Goal: Task Accomplishment & Management: Complete application form

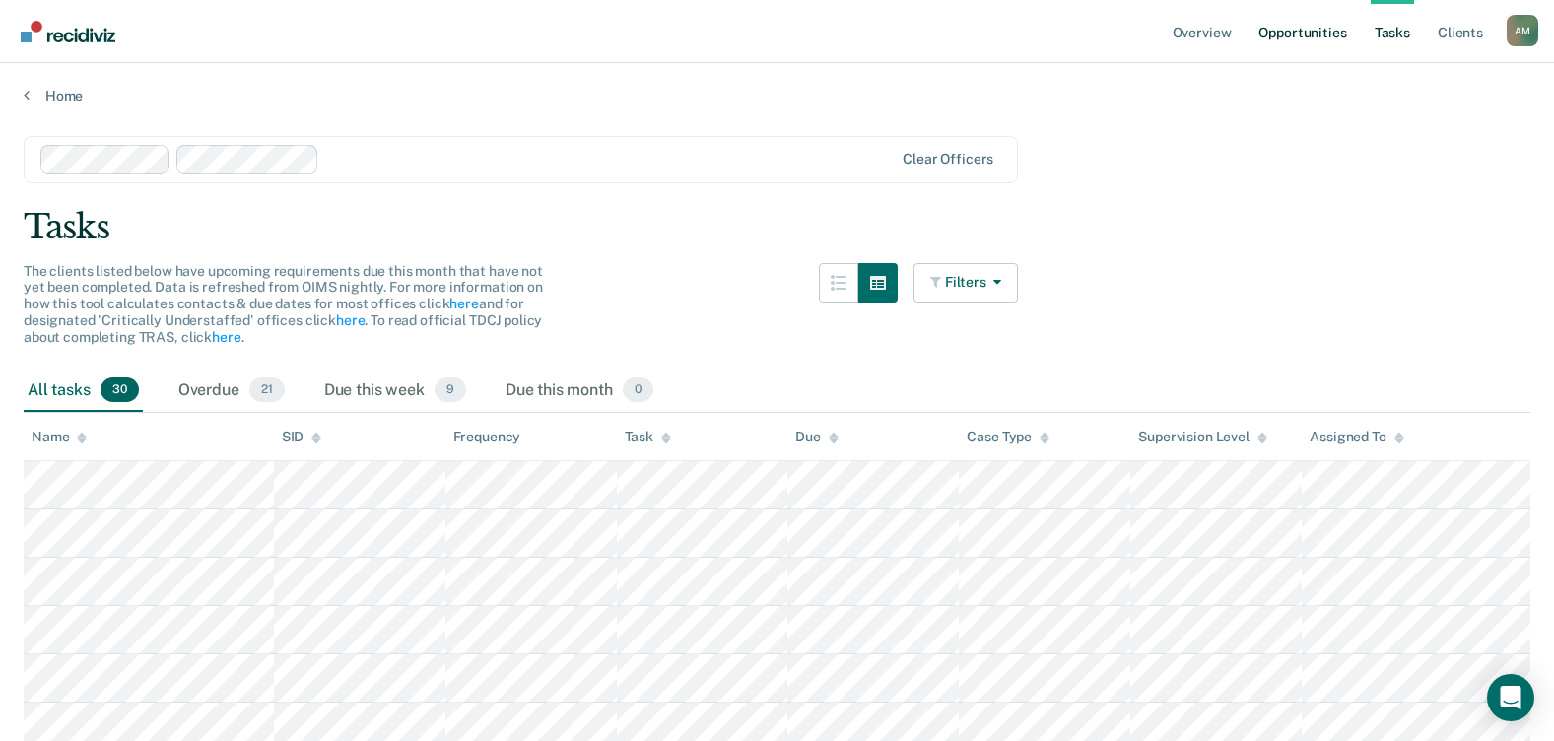
click at [1298, 34] on link "Opportunities" at bounding box center [1303, 31] width 96 height 63
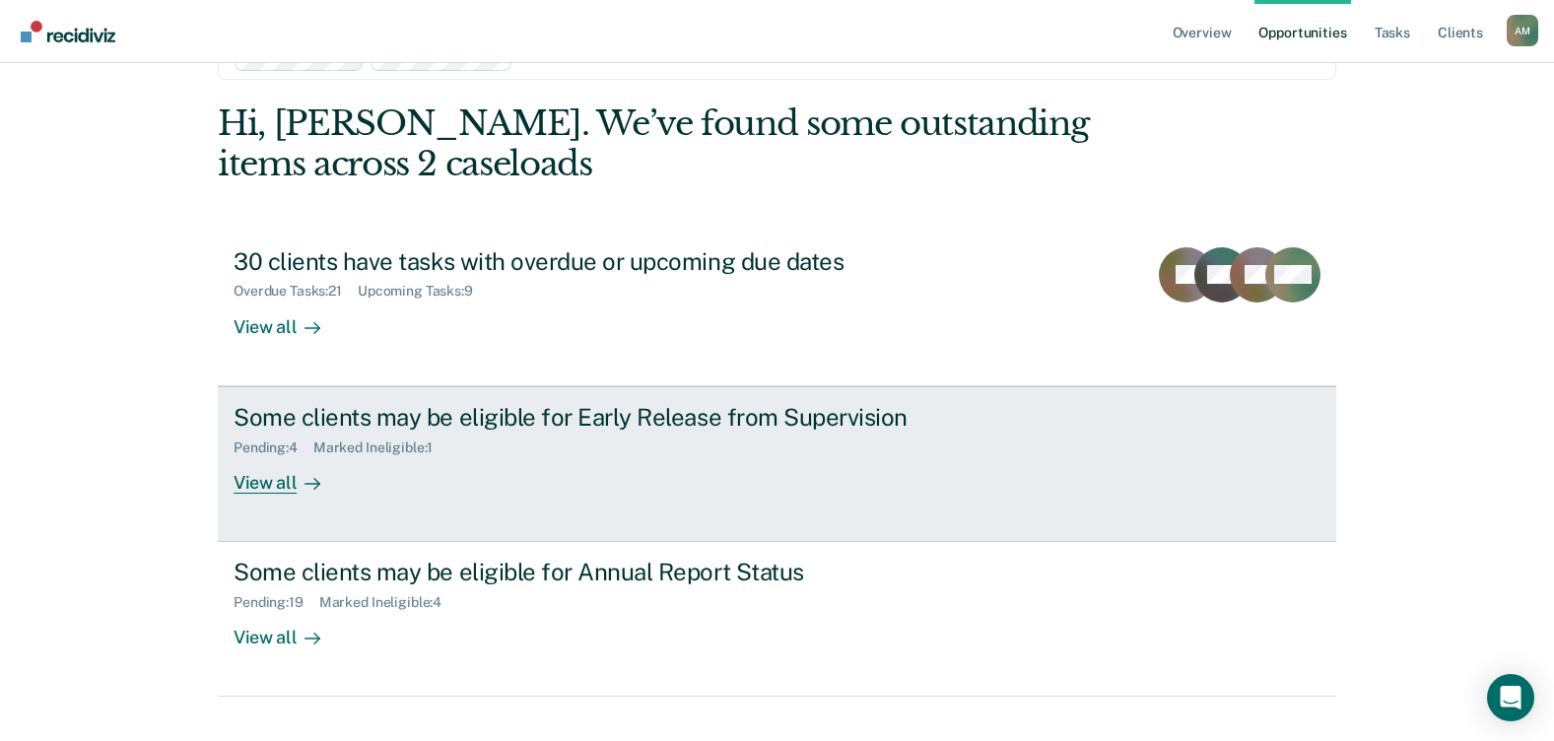
scroll to position [97, 0]
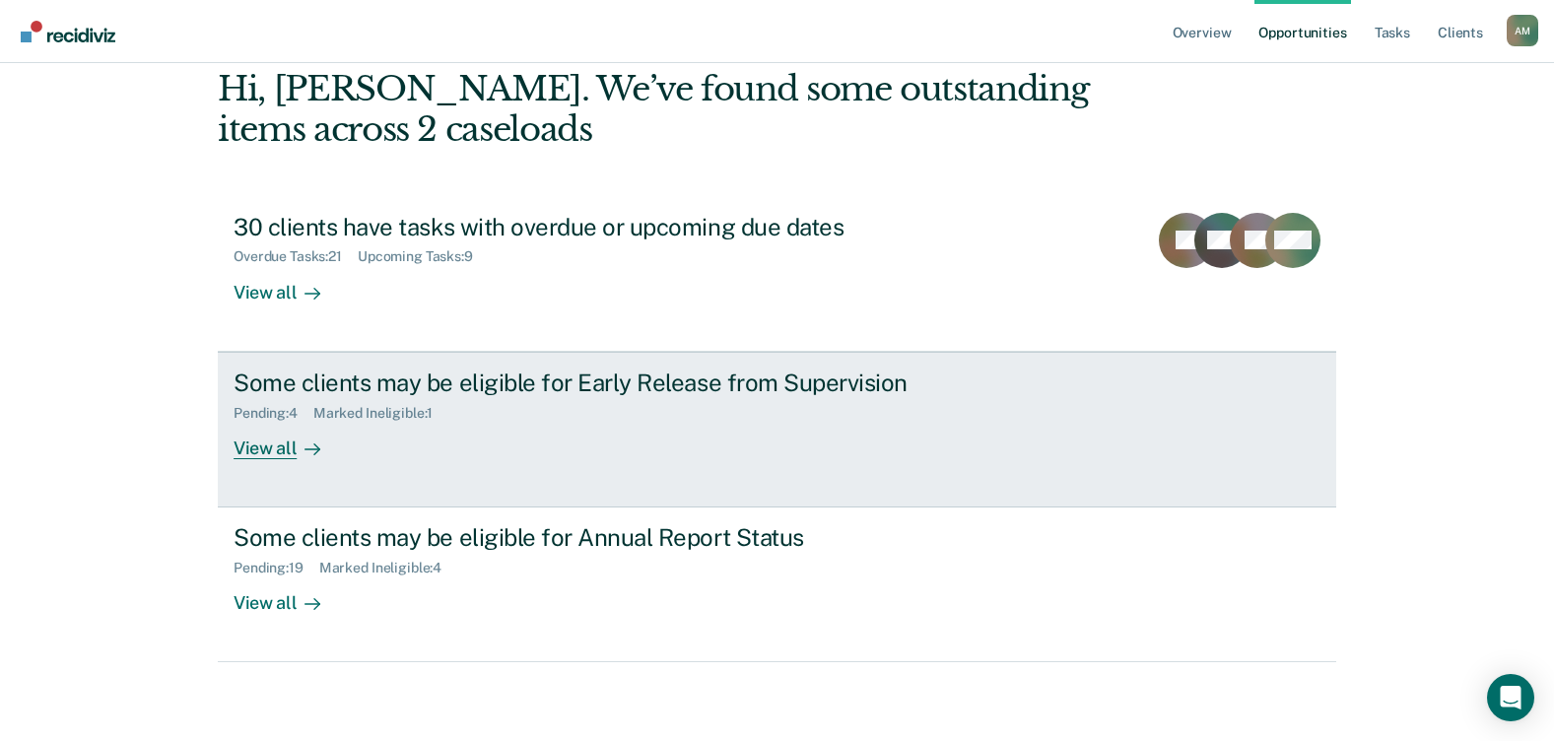
click at [264, 450] on div "View all" at bounding box center [289, 440] width 110 height 38
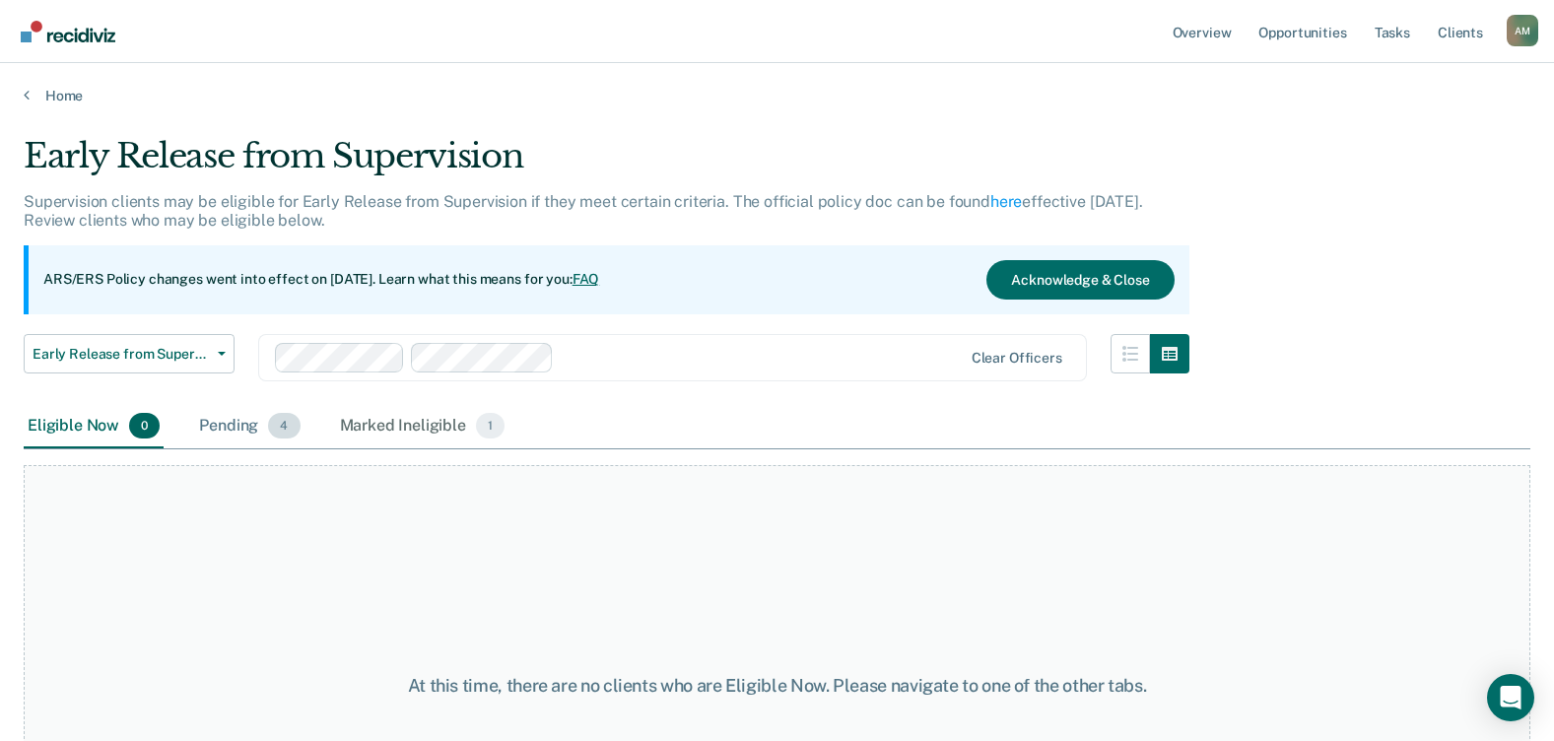
click at [234, 426] on div "Pending 4" at bounding box center [249, 426] width 108 height 43
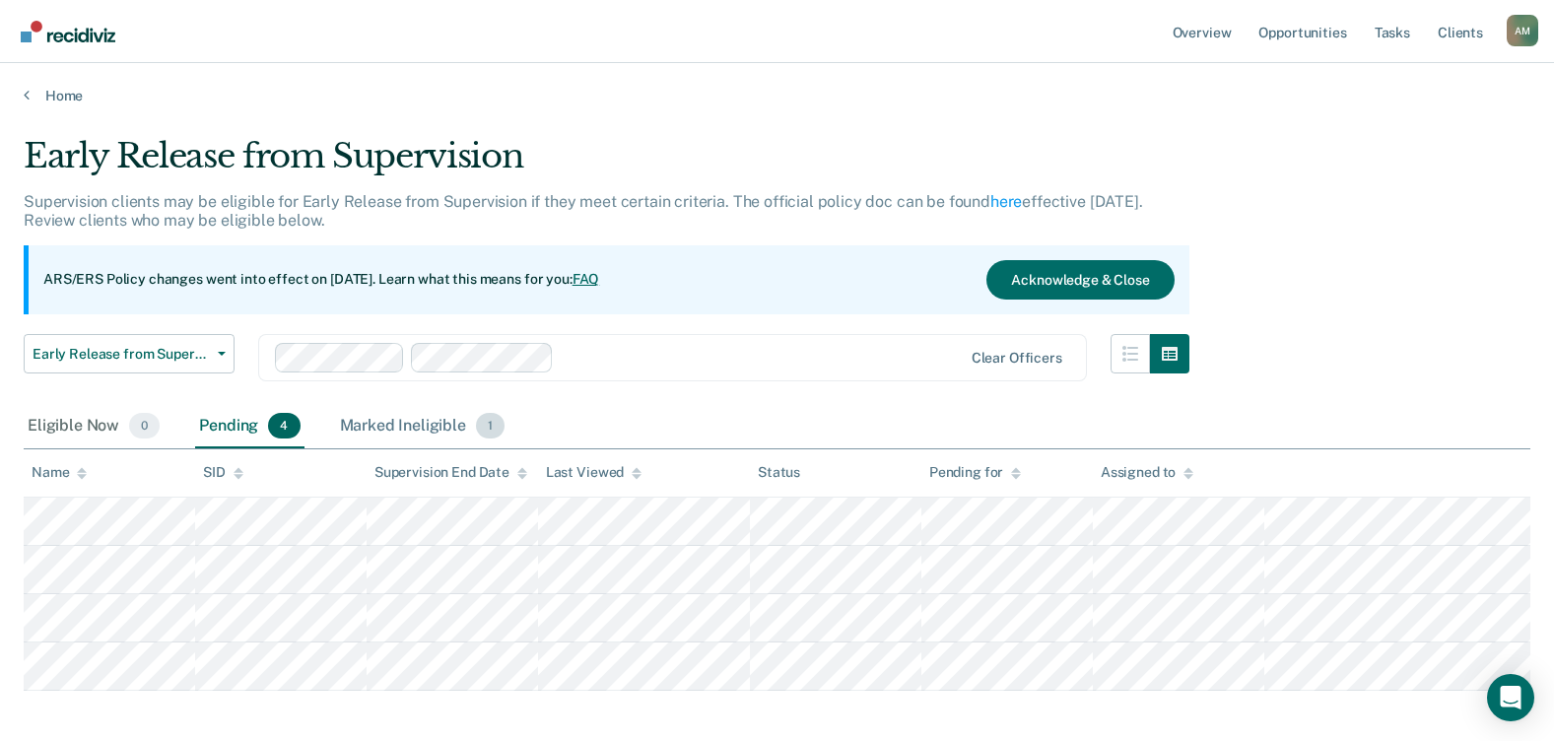
click at [440, 427] on div "Marked Ineligible 1" at bounding box center [422, 426] width 173 height 43
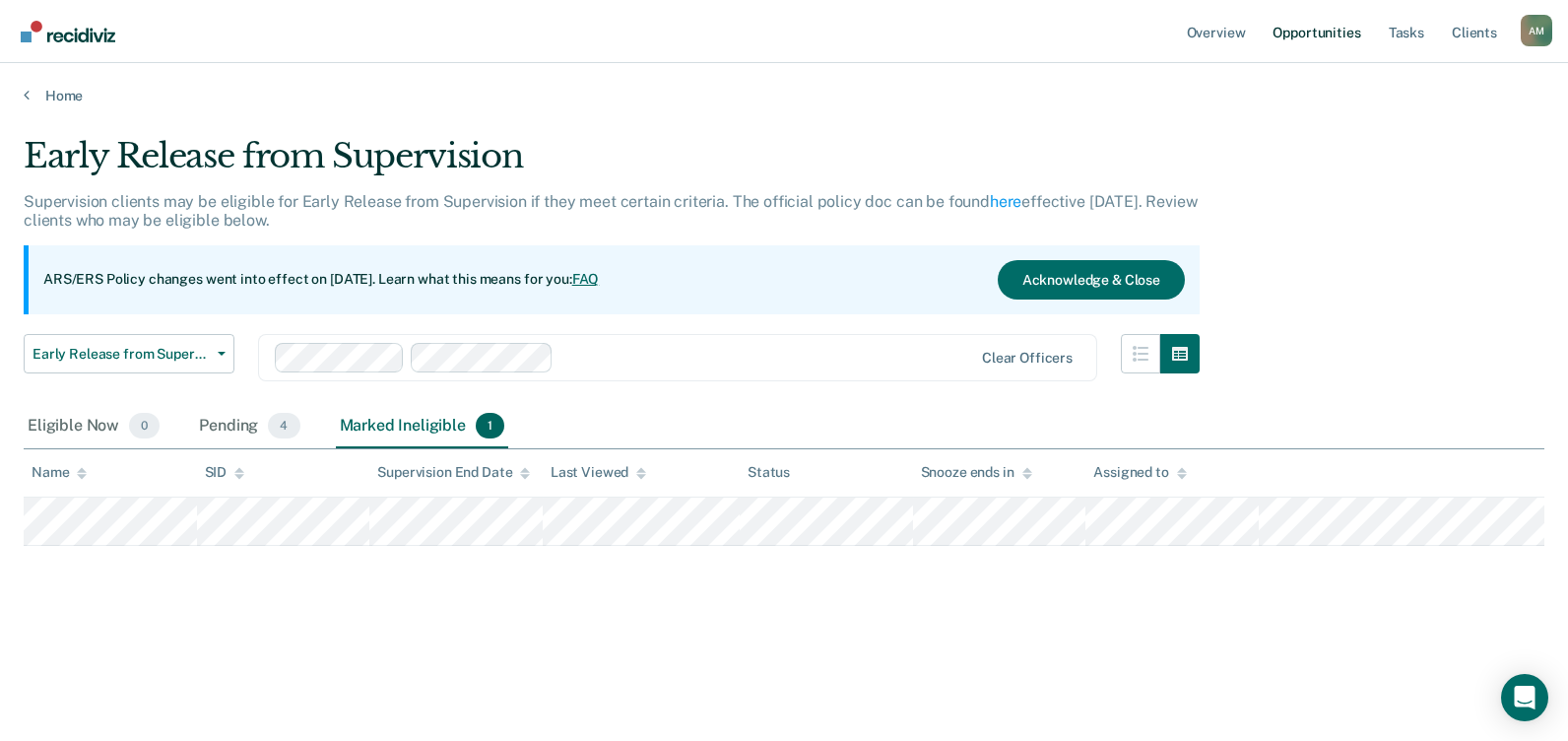
click at [1308, 34] on link "Opportunities" at bounding box center [1316, 31] width 96 height 63
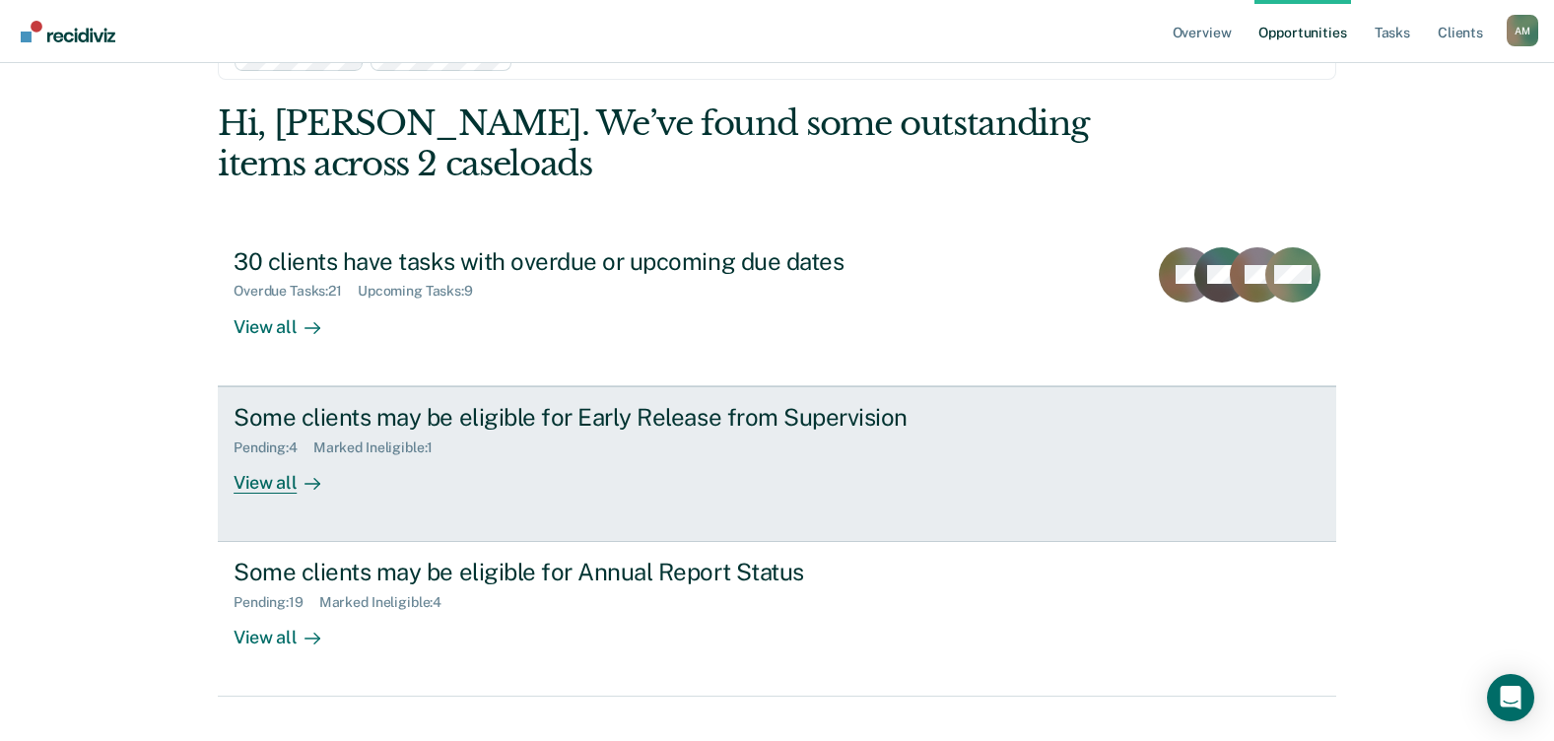
scroll to position [97, 0]
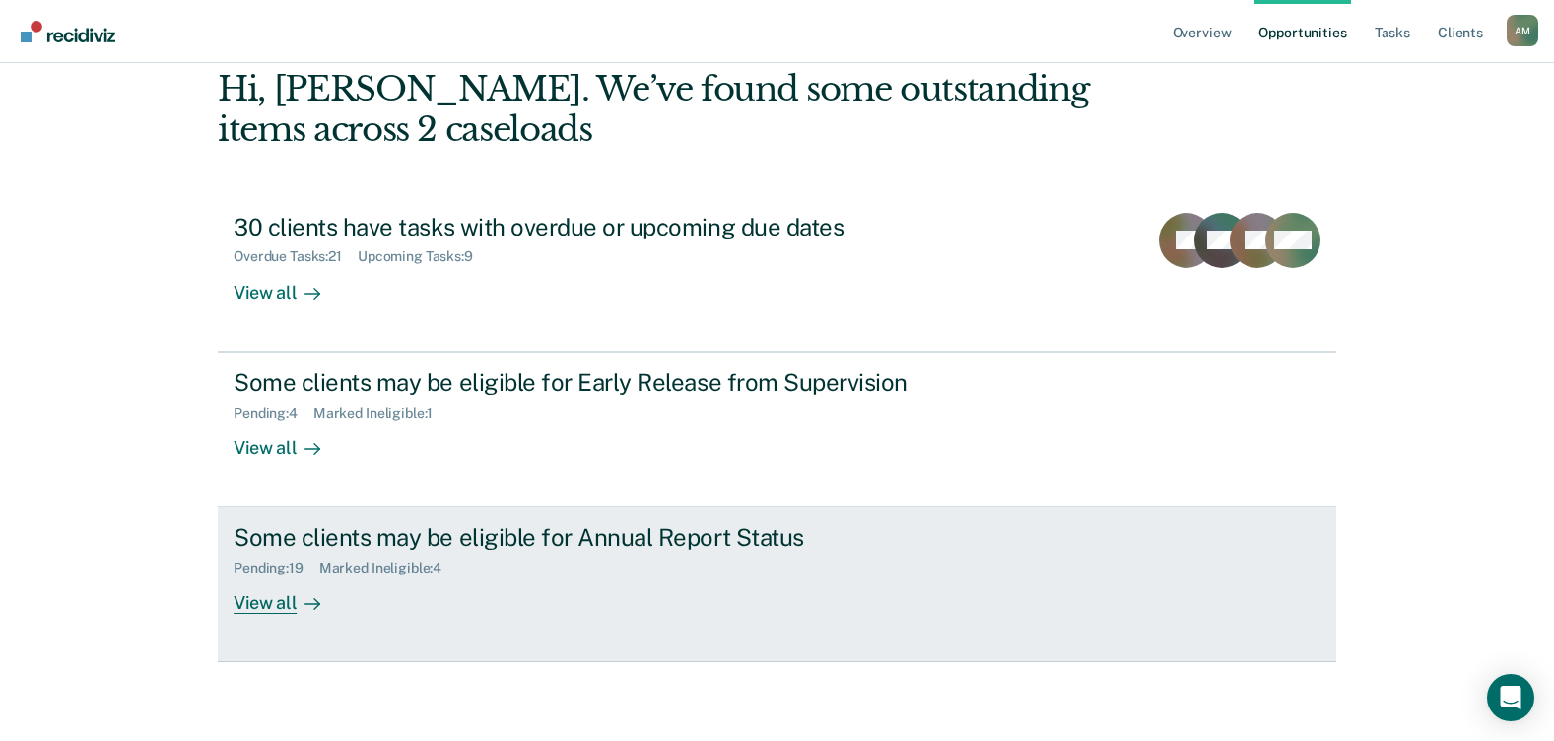
click at [268, 603] on div "View all" at bounding box center [289, 596] width 110 height 38
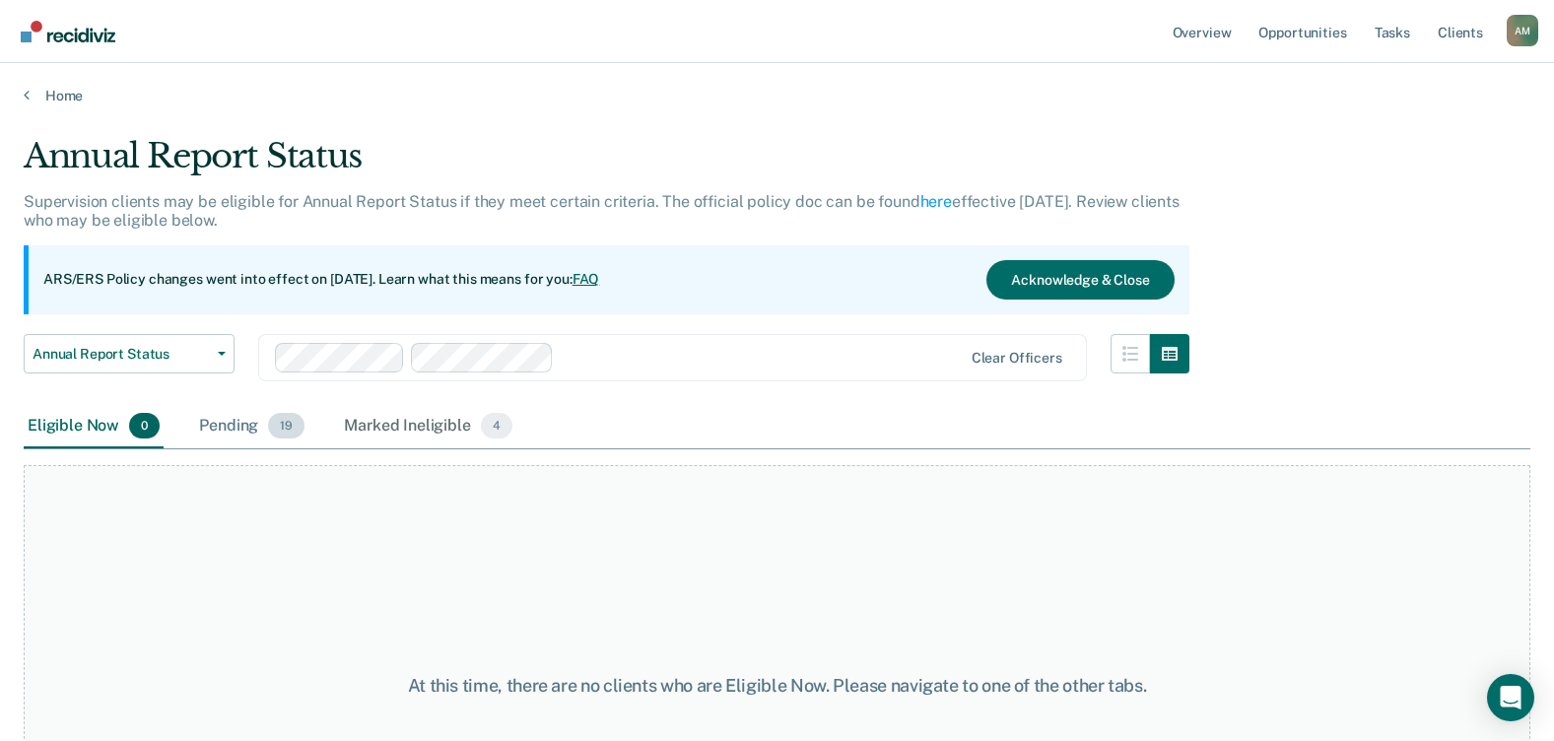
click at [231, 426] on div "Pending 19" at bounding box center [251, 426] width 113 height 43
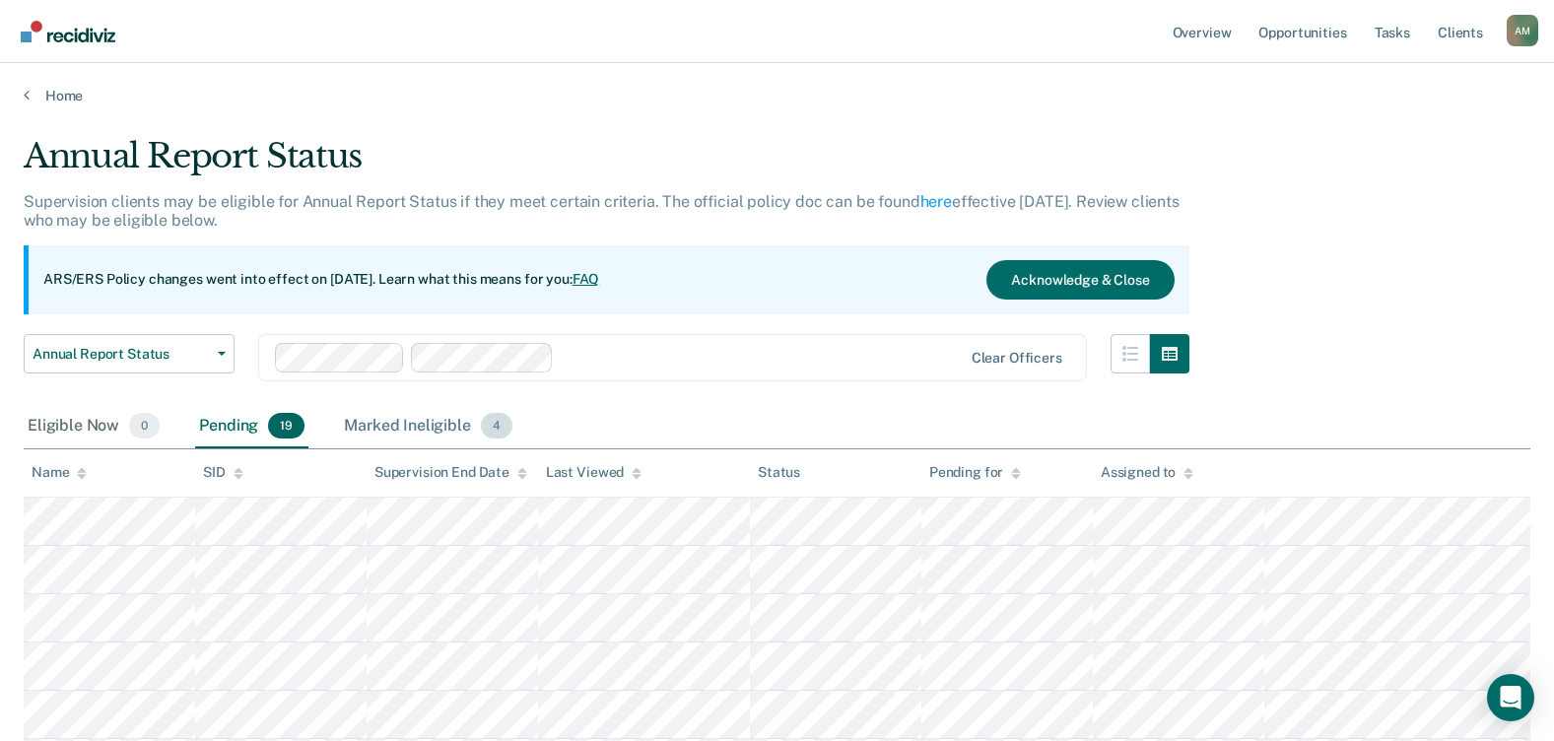
click at [413, 423] on div "Marked Ineligible 4" at bounding box center [428, 426] width 176 height 43
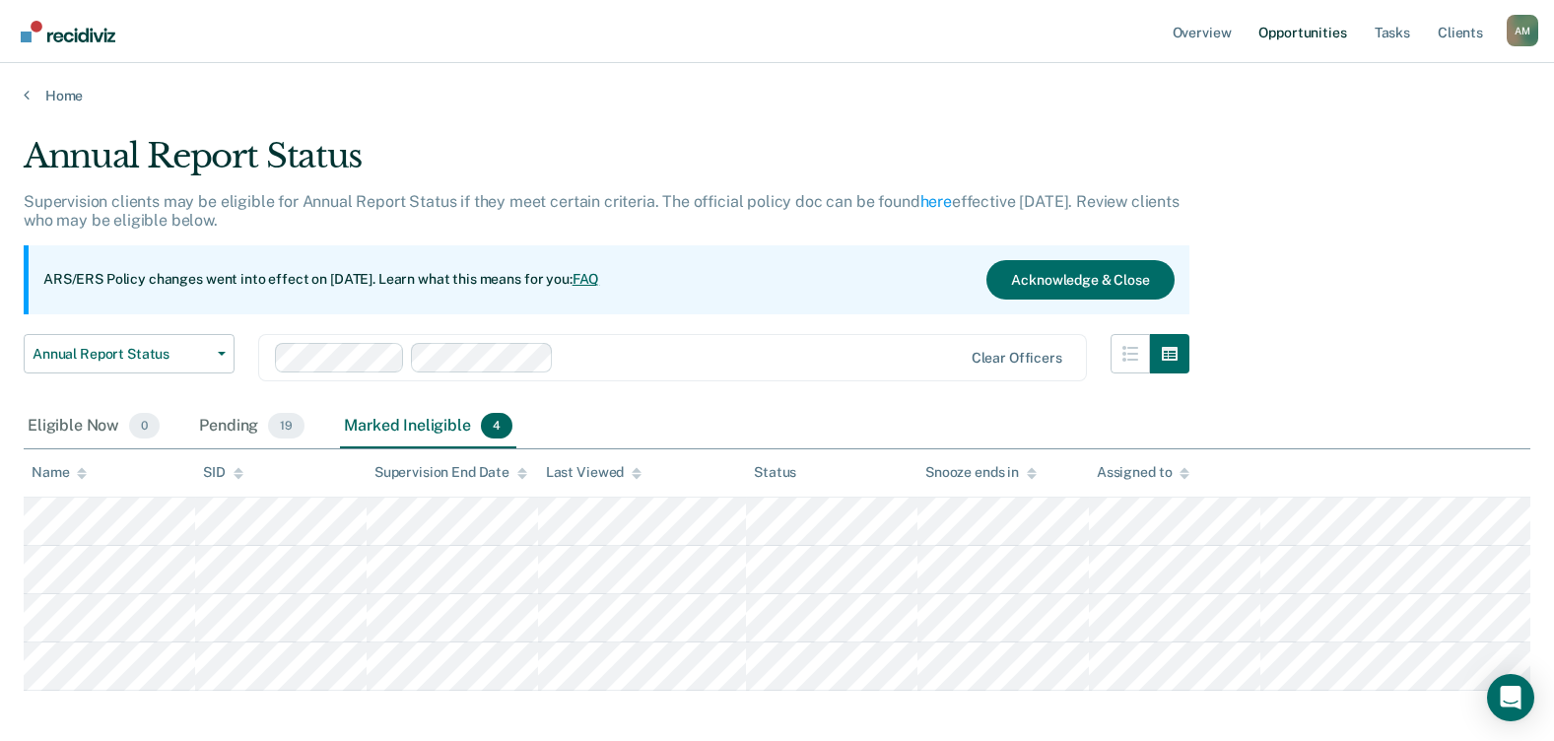
click at [1300, 36] on link "Opportunities" at bounding box center [1303, 31] width 96 height 63
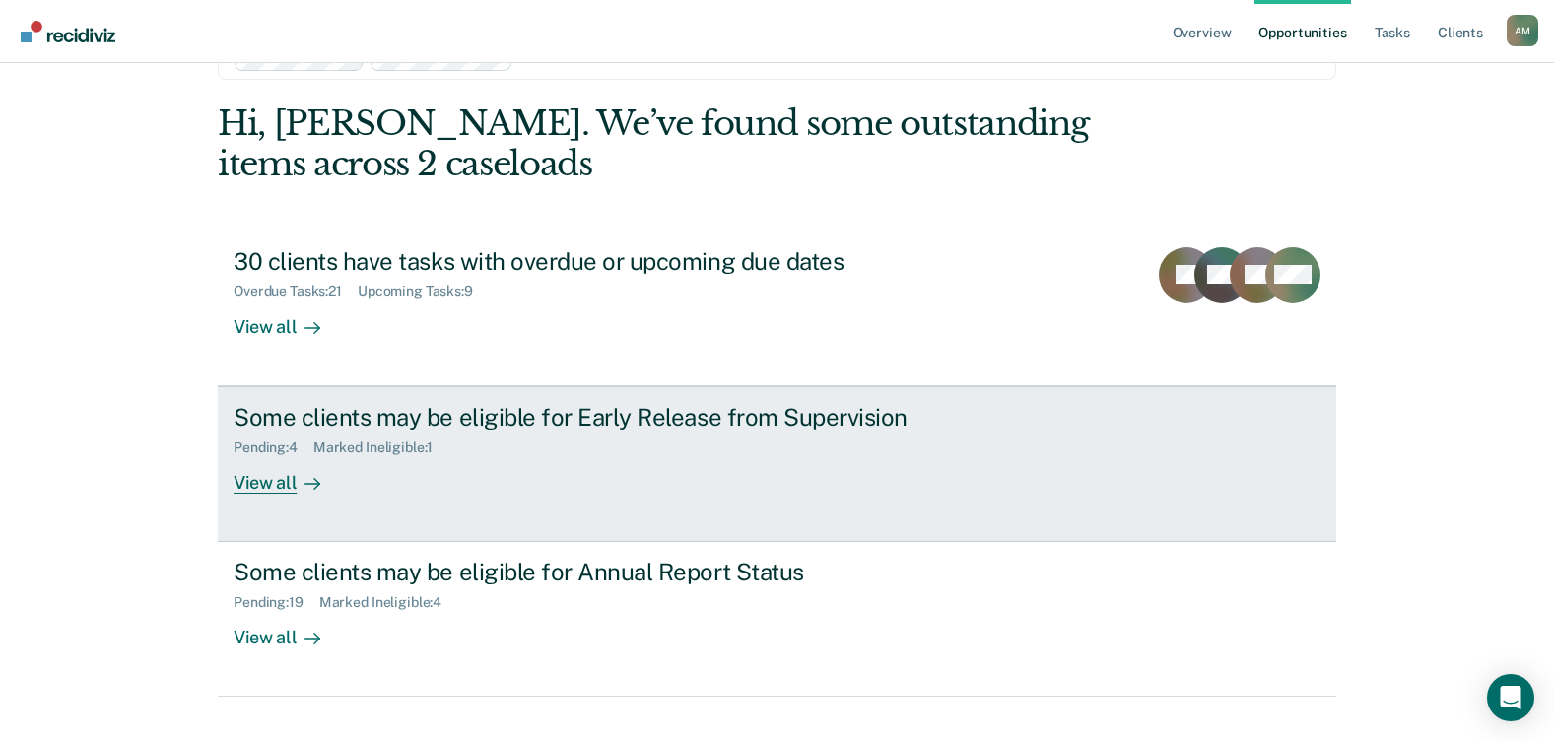
scroll to position [97, 0]
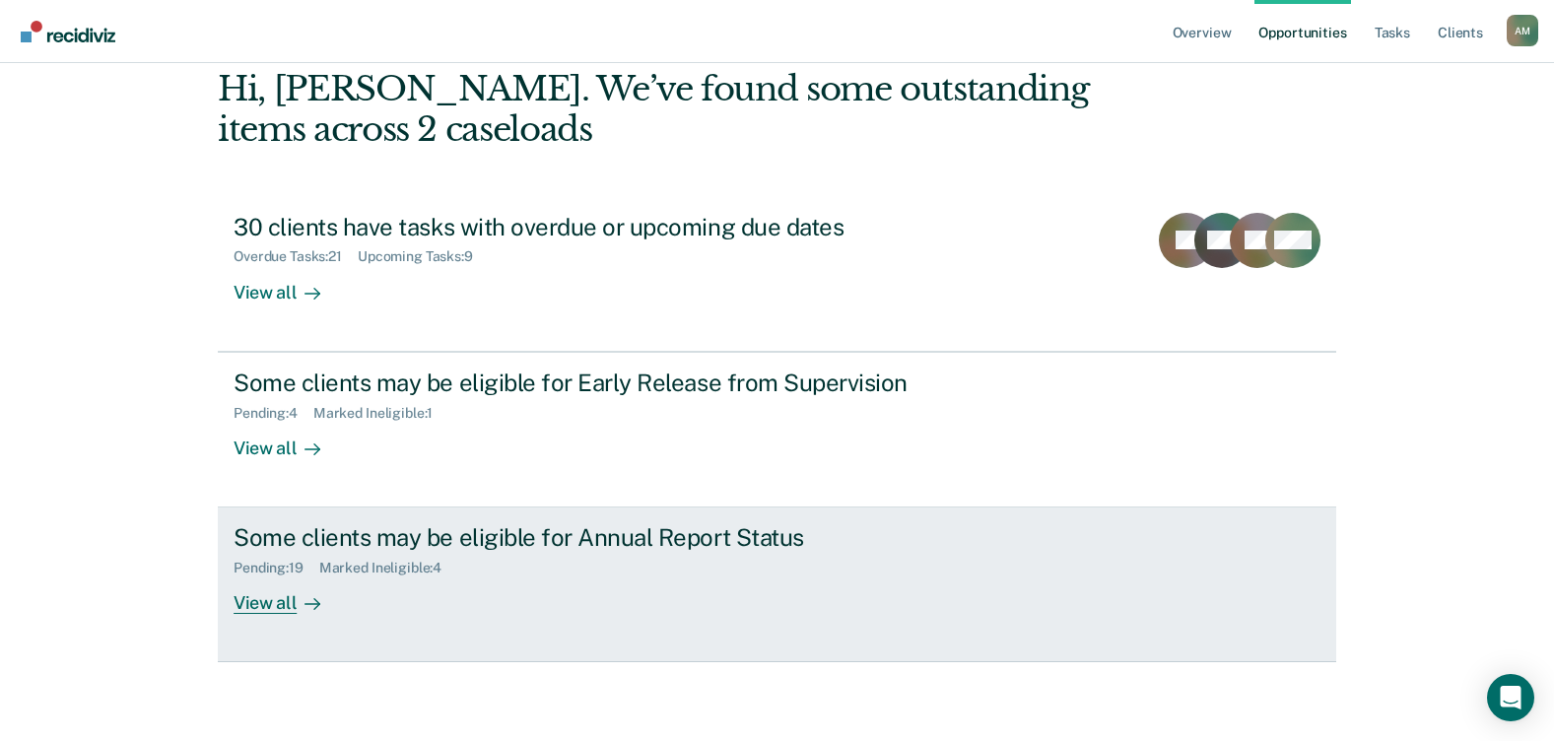
click at [256, 608] on div "View all" at bounding box center [289, 596] width 110 height 38
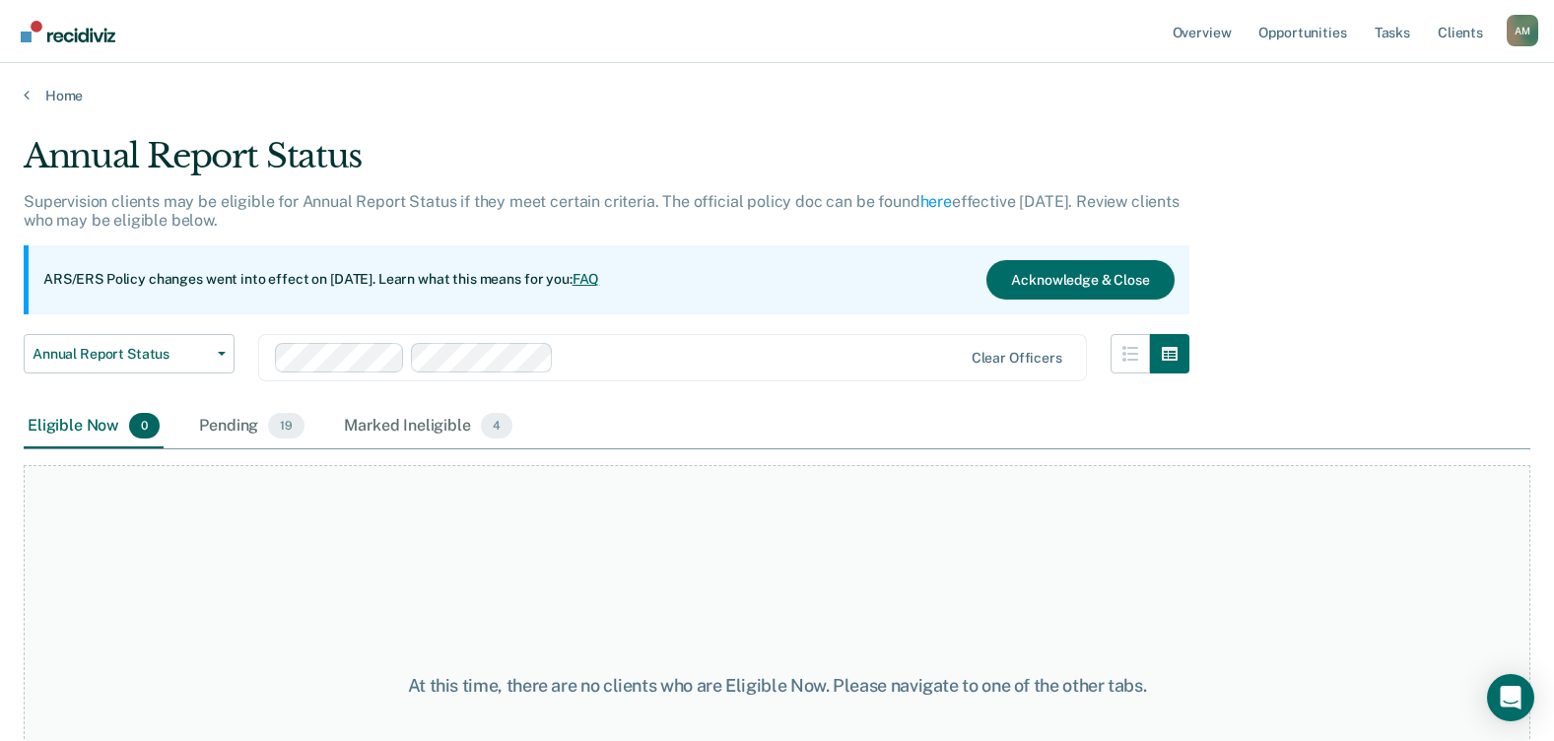
click at [189, 529] on div "At this time, there are no clients who are Eligible Now. Please navigate to one…" at bounding box center [777, 686] width 1507 height 442
click at [224, 358] on button "Annual Report Status" at bounding box center [129, 353] width 211 height 39
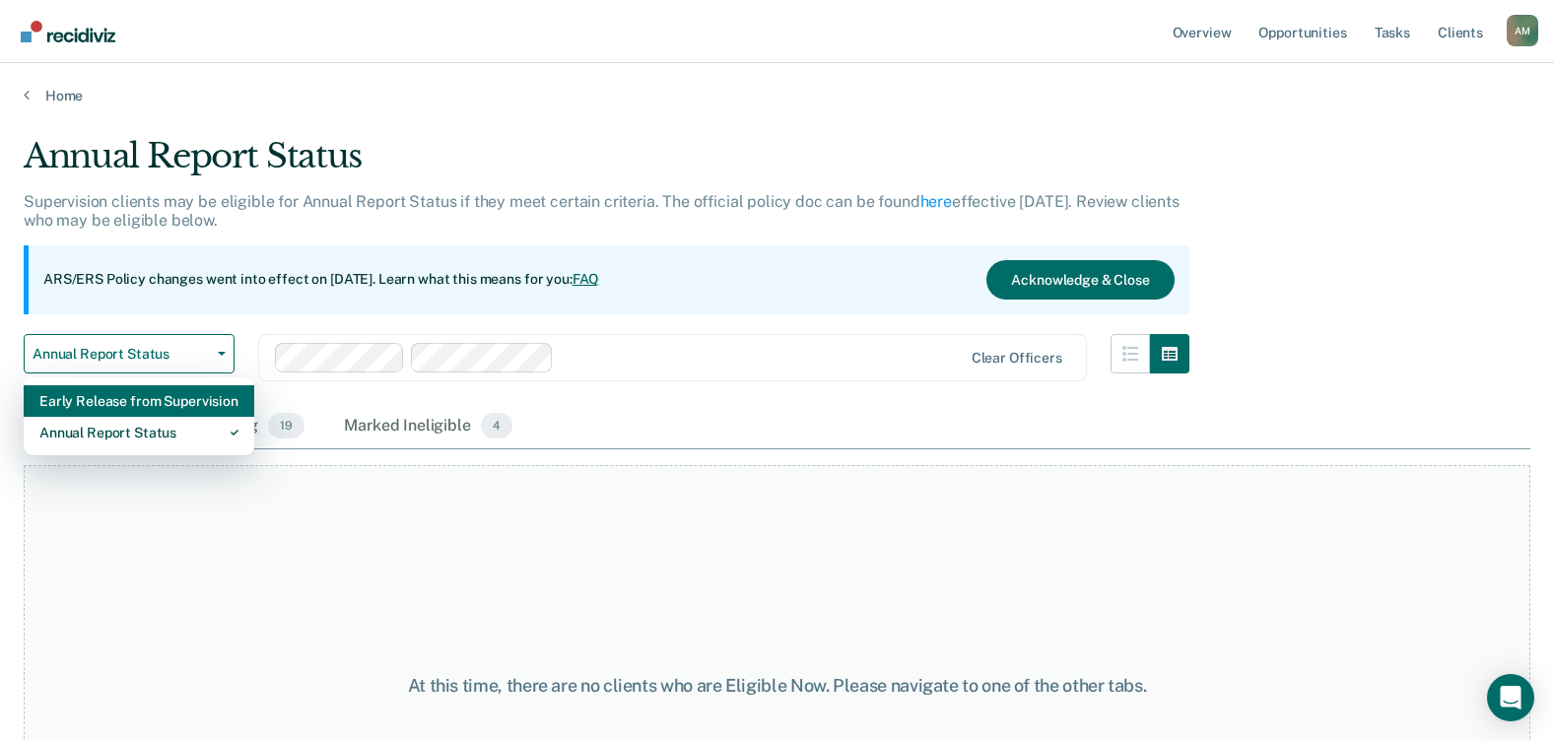
click at [147, 399] on div "Early Release from Supervision" at bounding box center [138, 401] width 199 height 32
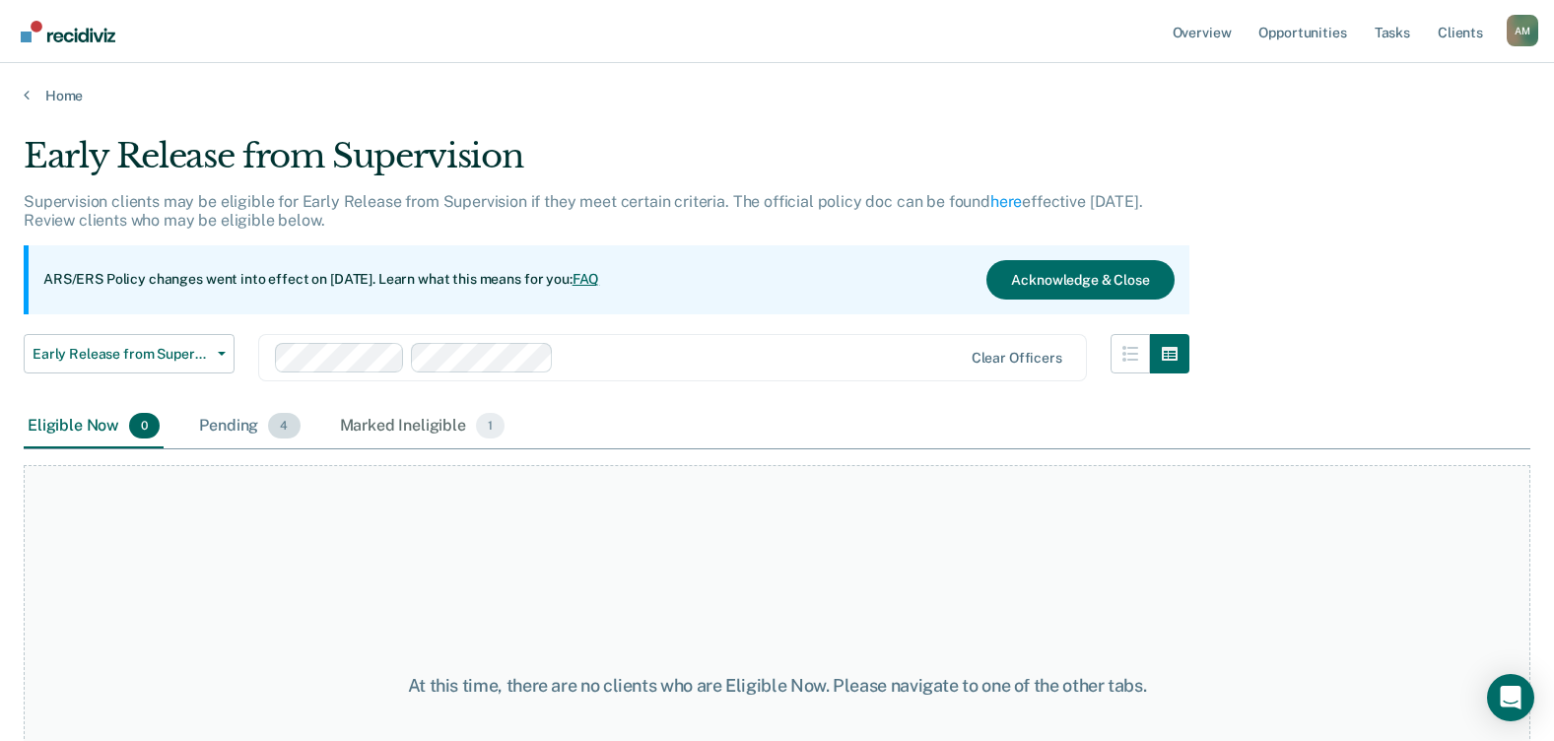
click at [233, 423] on div "Pending 4" at bounding box center [249, 426] width 108 height 43
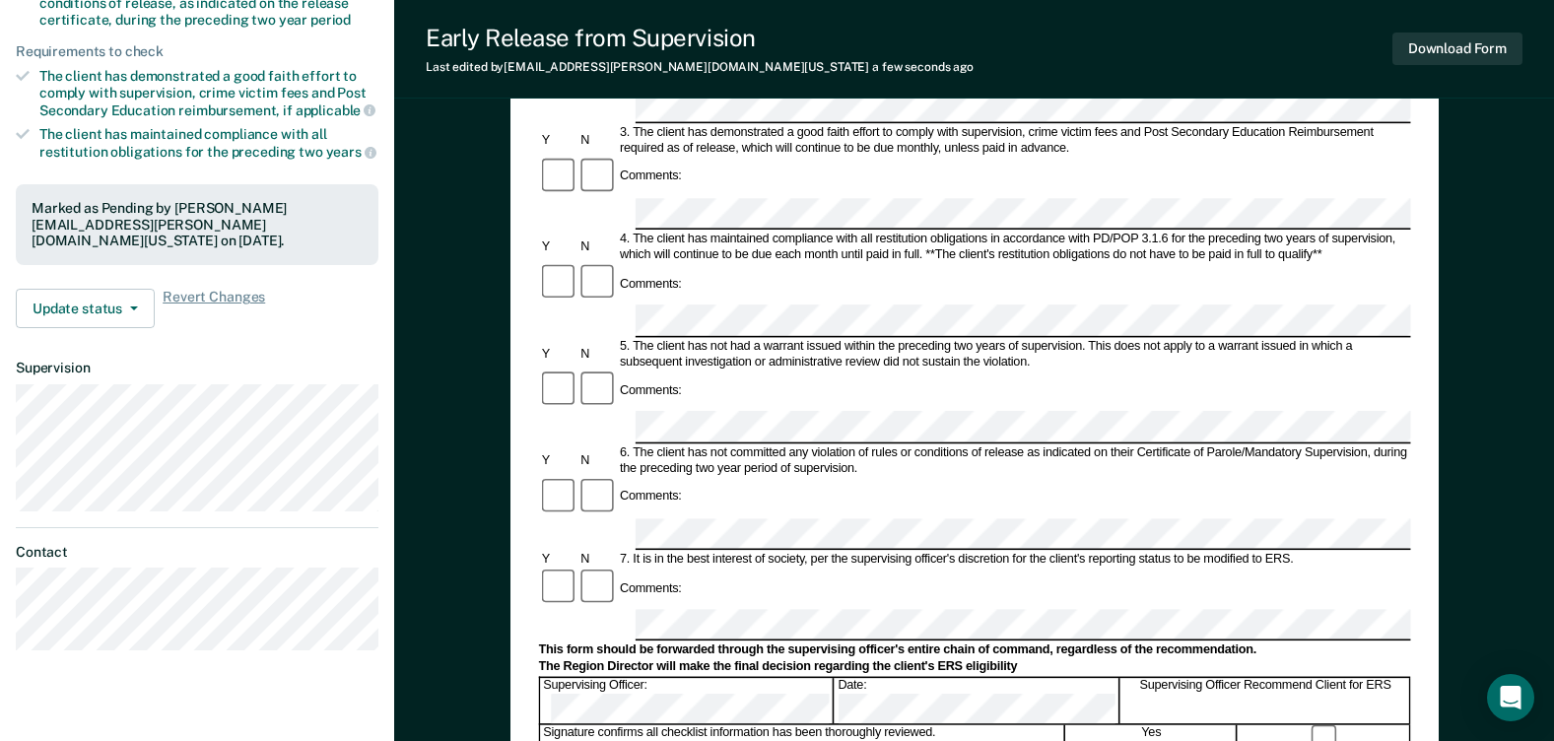
scroll to position [493, 0]
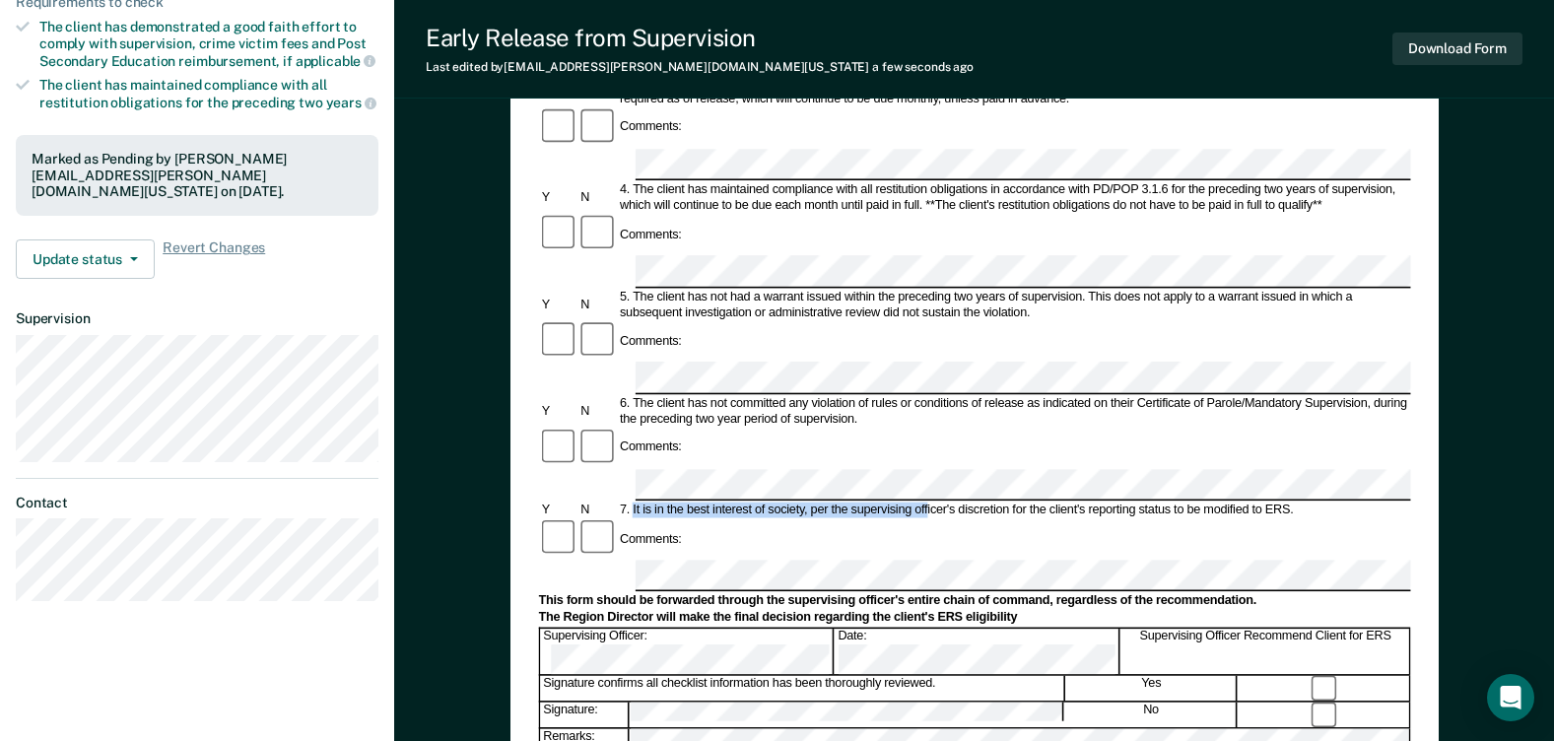
drag, startPoint x: 638, startPoint y: 289, endPoint x: 928, endPoint y: 294, distance: 290.8
click at [928, 503] on div "7. It is in the best interest of society, per the supervising officer's discret…" at bounding box center [1014, 511] width 794 height 16
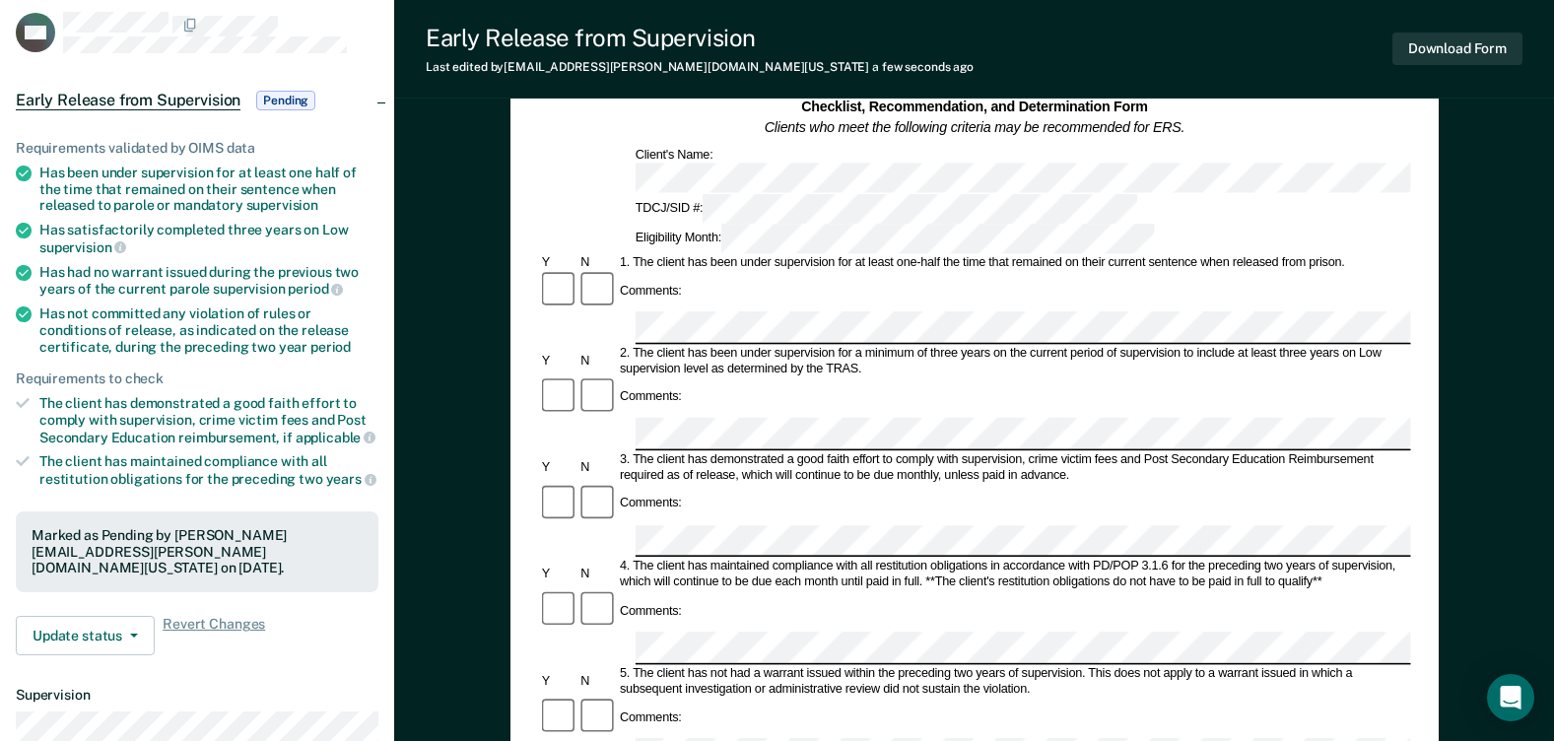
scroll to position [0, 0]
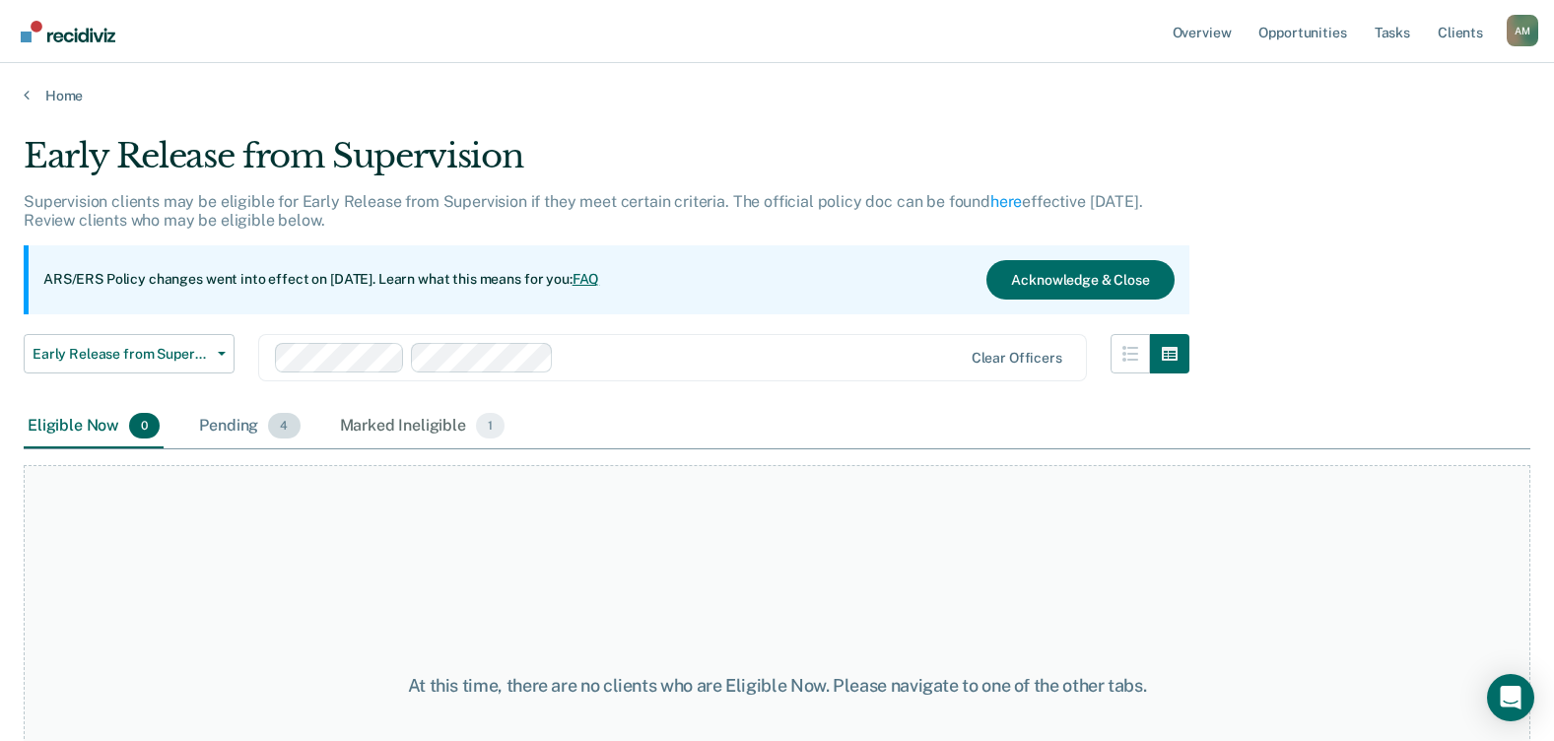
click at [286, 430] on span "4" at bounding box center [284, 426] width 32 height 26
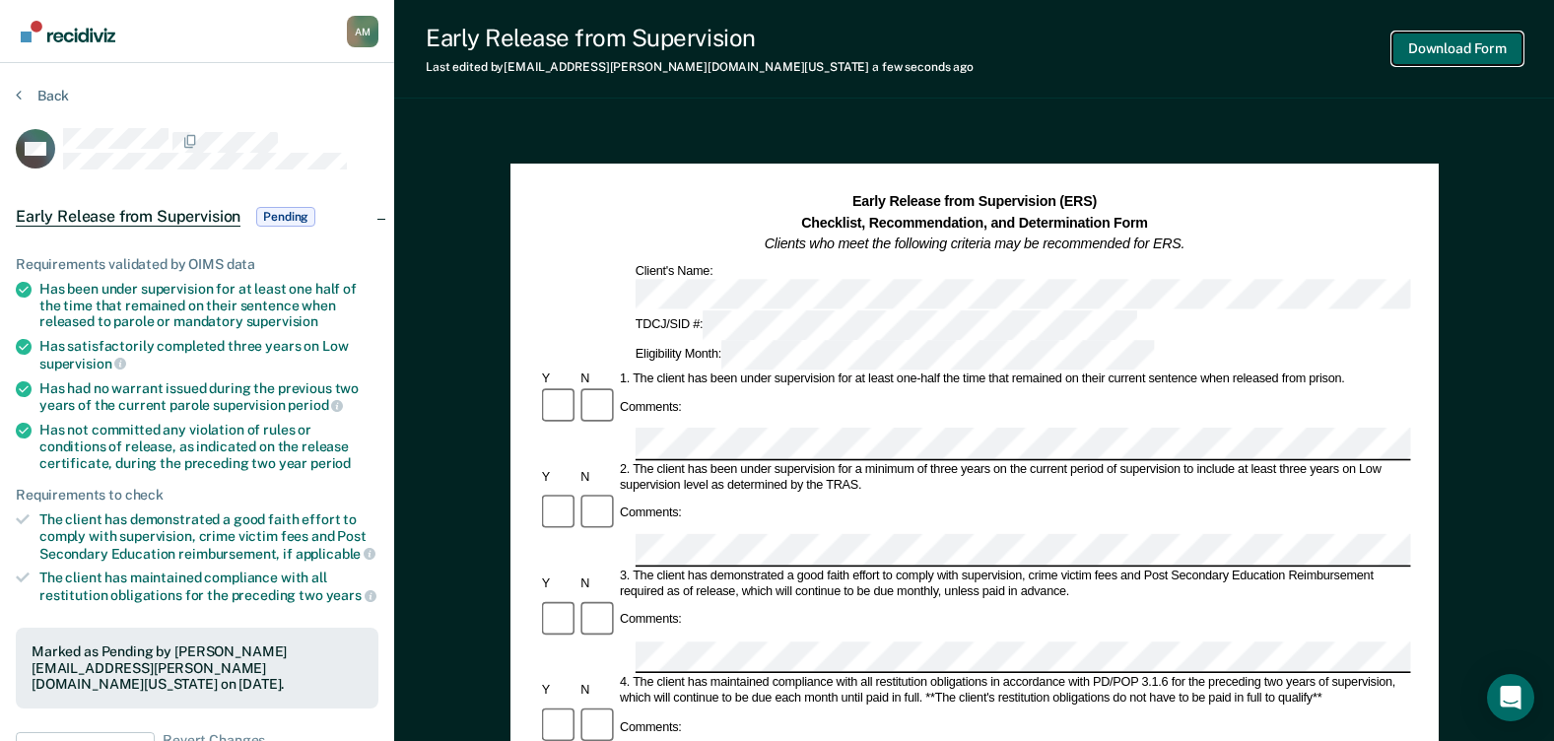
click at [1435, 49] on button "Download Form" at bounding box center [1458, 49] width 130 height 33
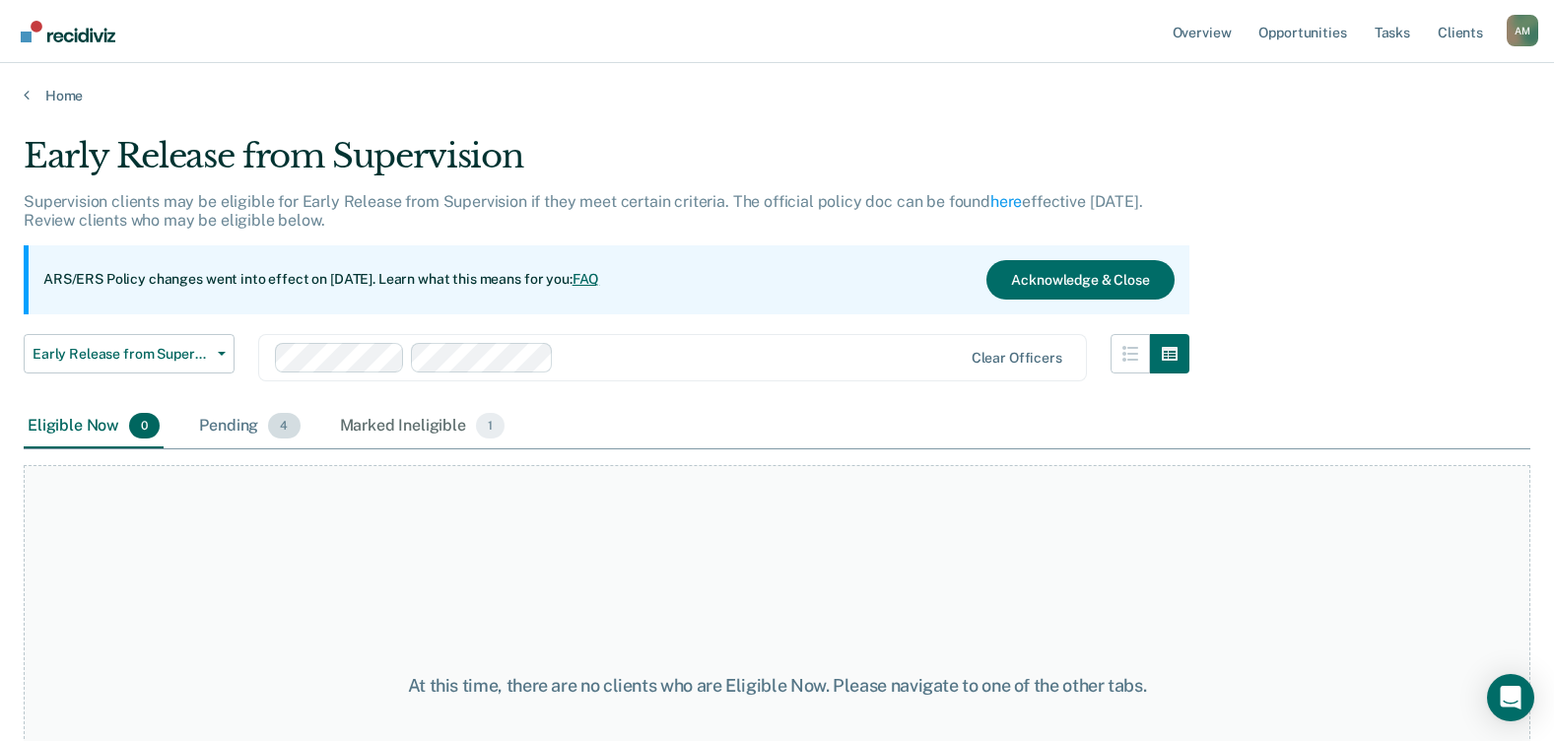
click at [264, 429] on div "Pending 4" at bounding box center [249, 426] width 108 height 43
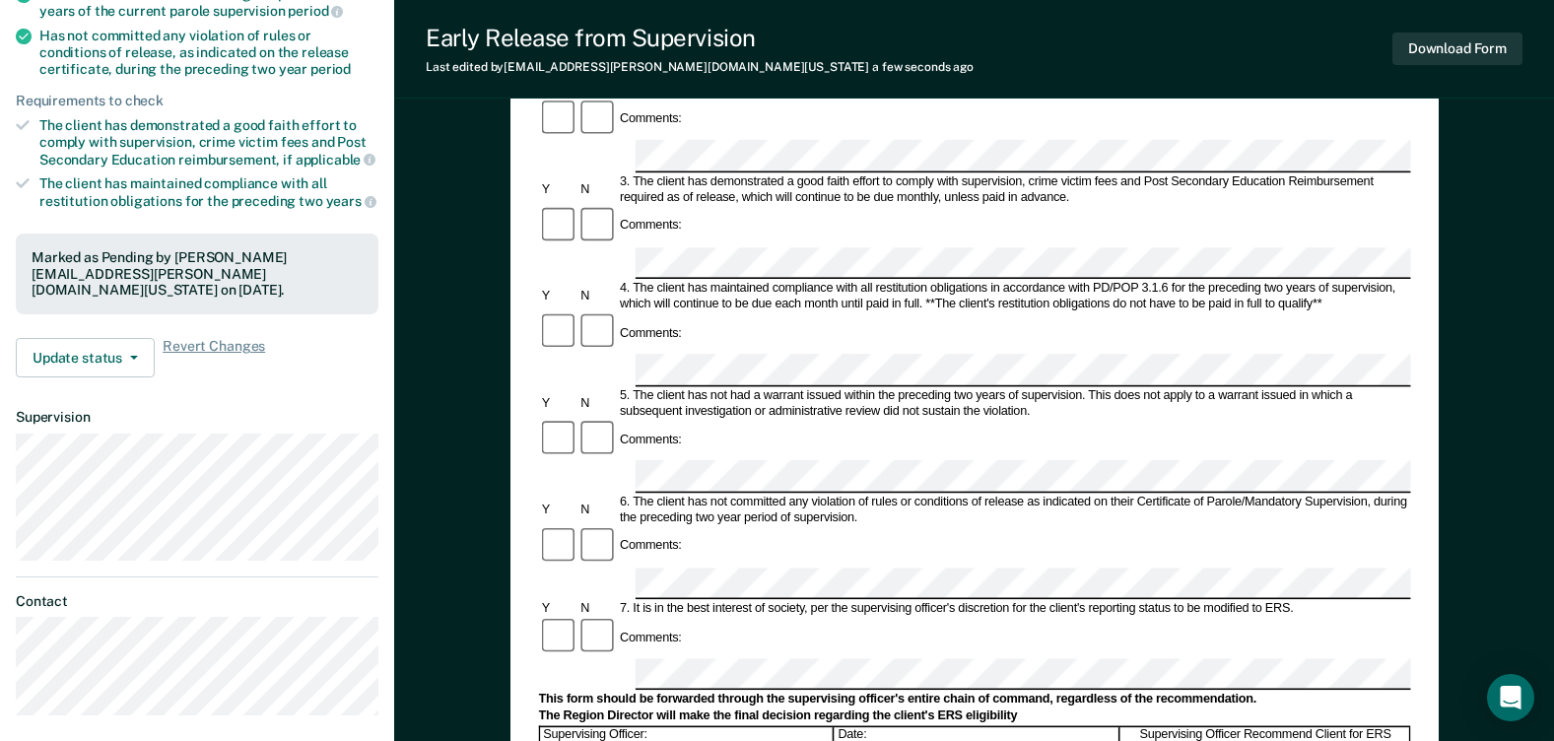
click at [642, 677] on form "Early Release from Supervision (ERS) Checklist, Recommendation, and Determinati…" at bounding box center [974, 583] width 872 height 1570
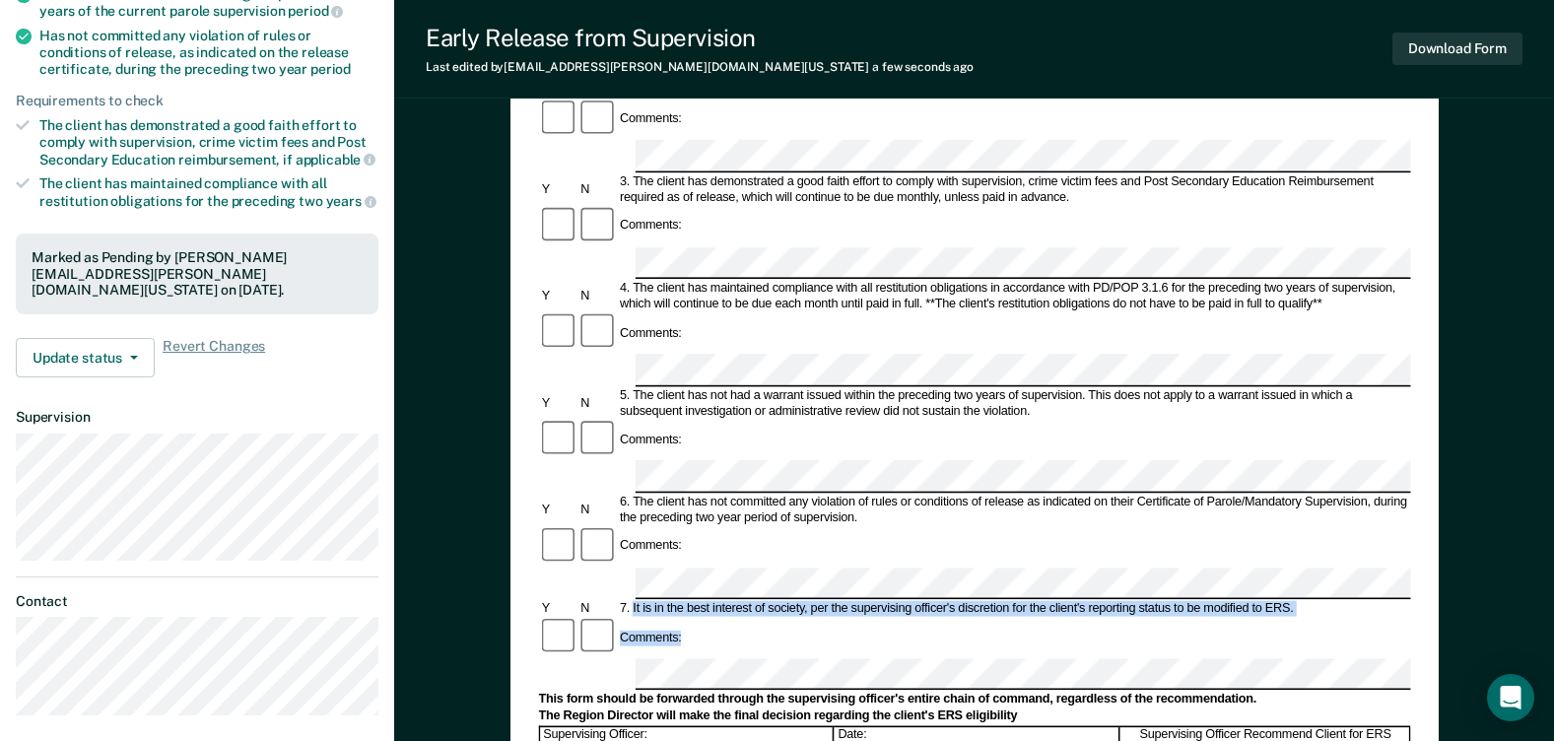
drag, startPoint x: 634, startPoint y: 385, endPoint x: 904, endPoint y: 407, distance: 270.9
click at [904, 407] on form "Early Release from Supervision (ERS) Checklist, Recommendation, and Determinati…" at bounding box center [974, 583] width 872 height 1570
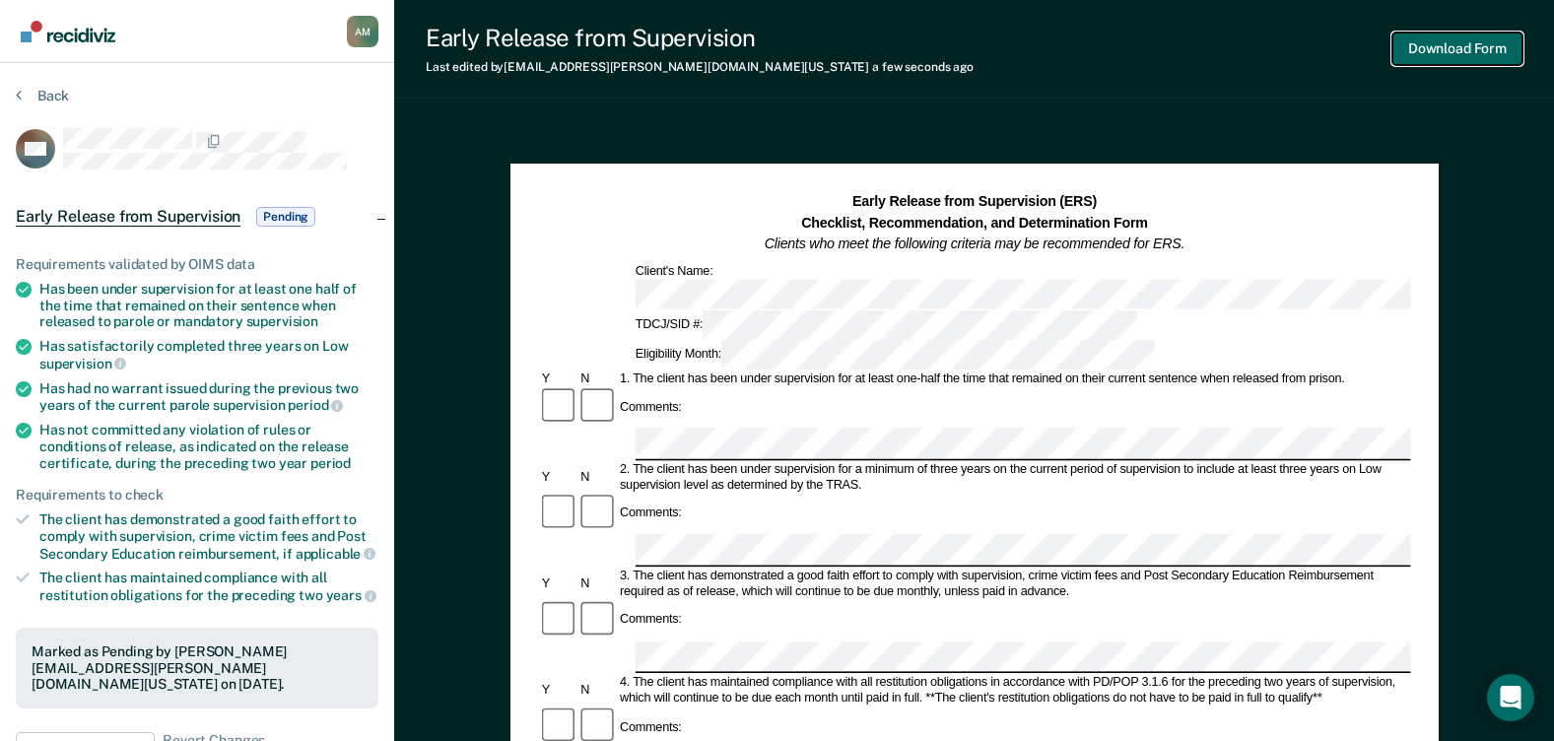
click at [1440, 54] on button "Download Form" at bounding box center [1458, 49] width 130 height 33
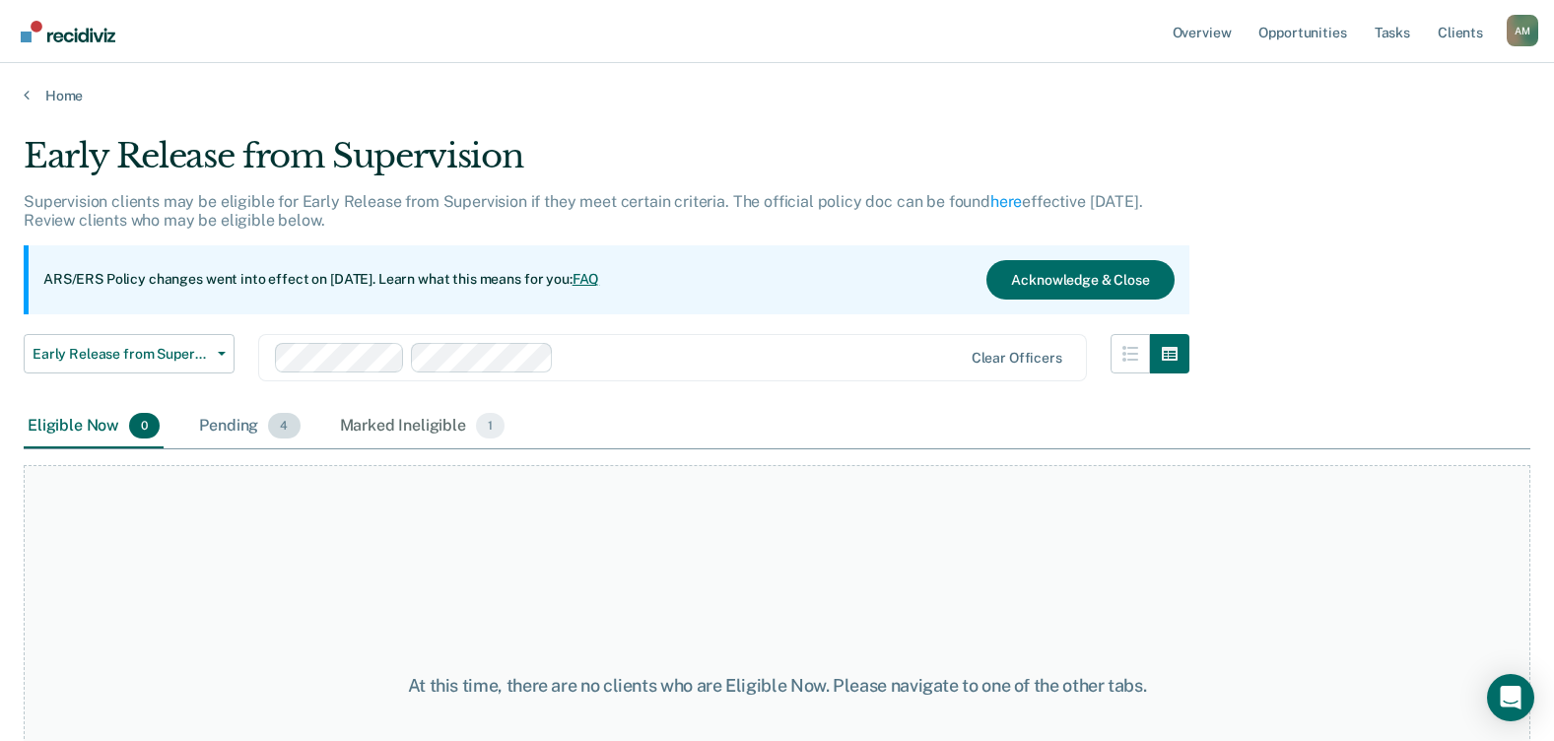
click at [236, 421] on div "Pending 4" at bounding box center [249, 426] width 108 height 43
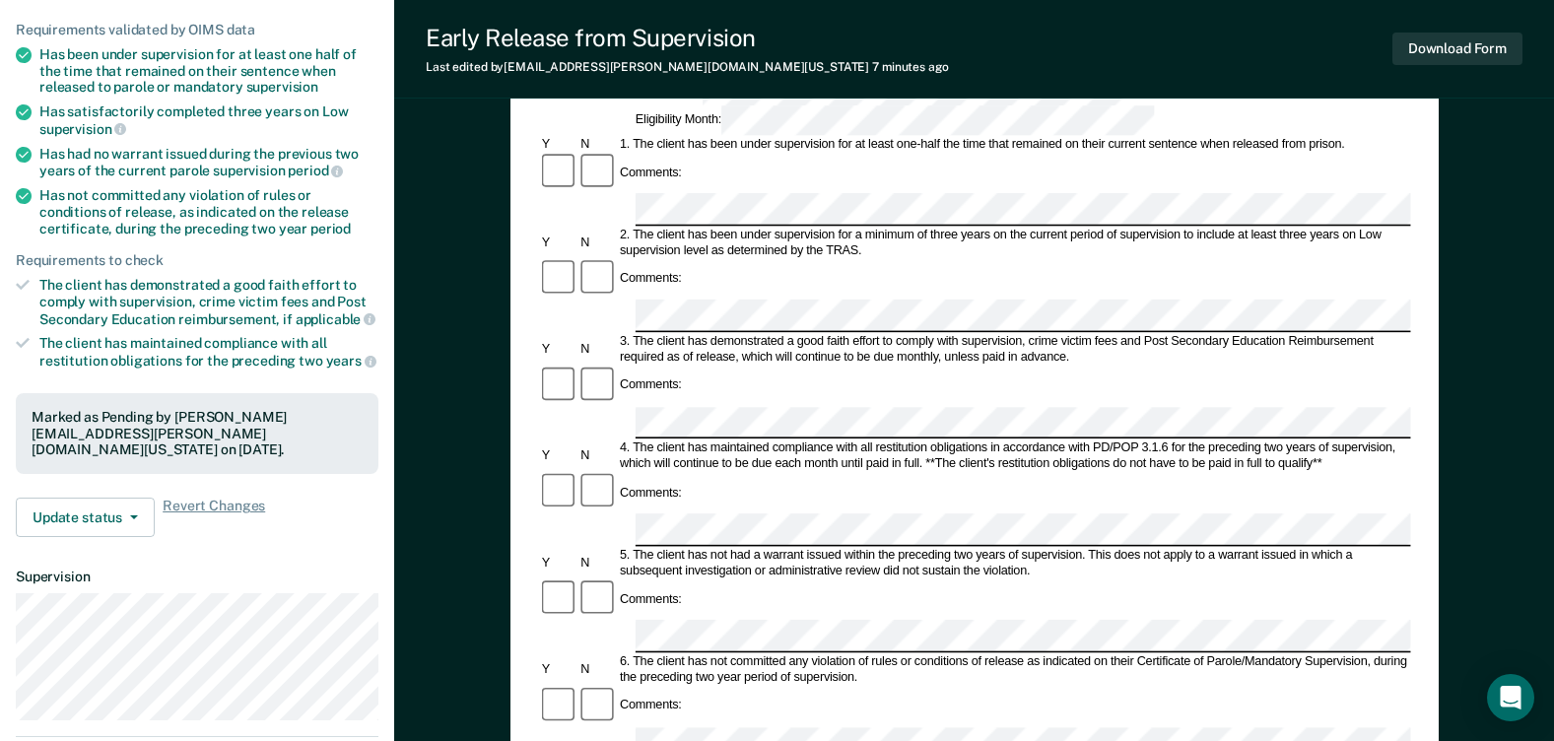
scroll to position [493, 0]
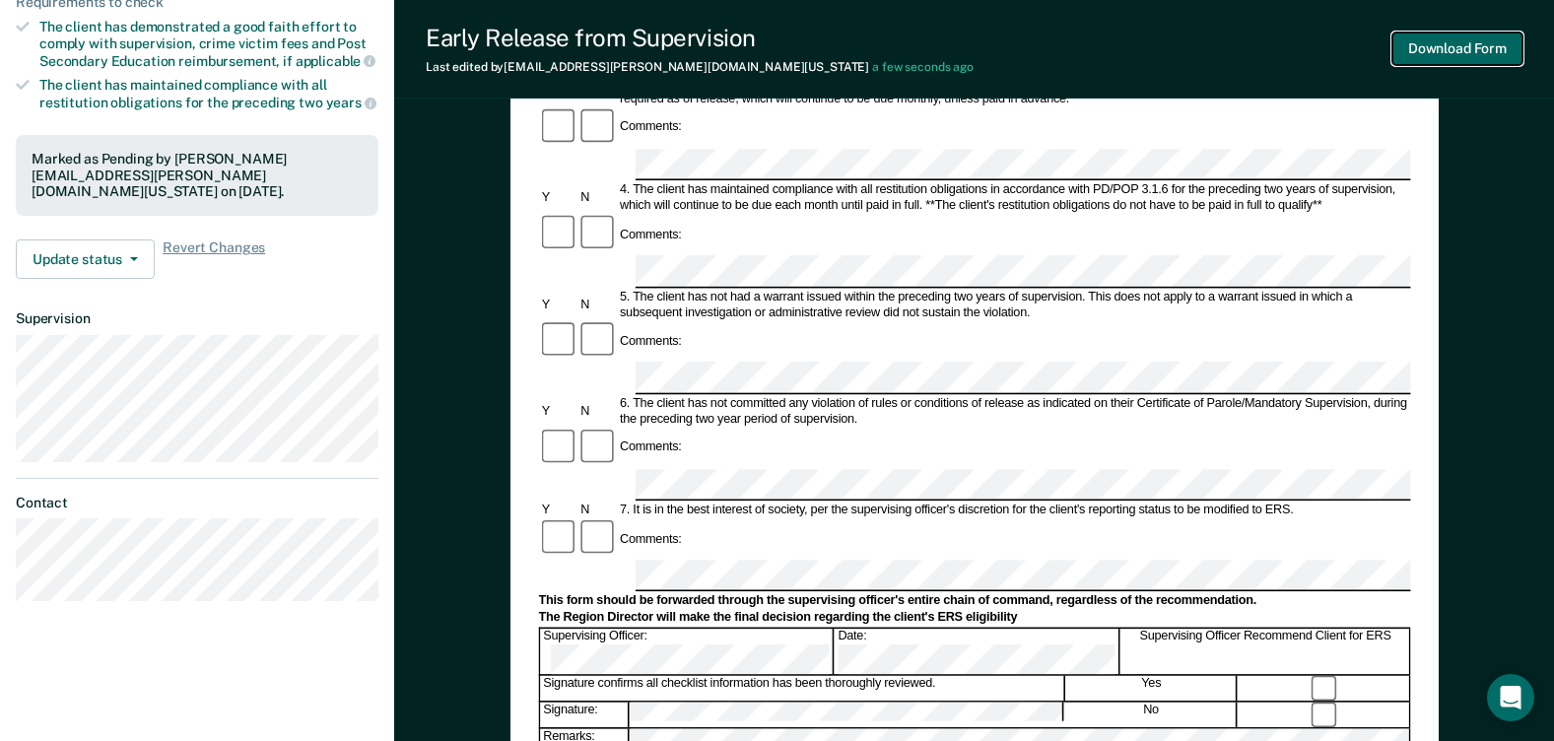
click at [1437, 48] on button "Download Form" at bounding box center [1458, 49] width 130 height 33
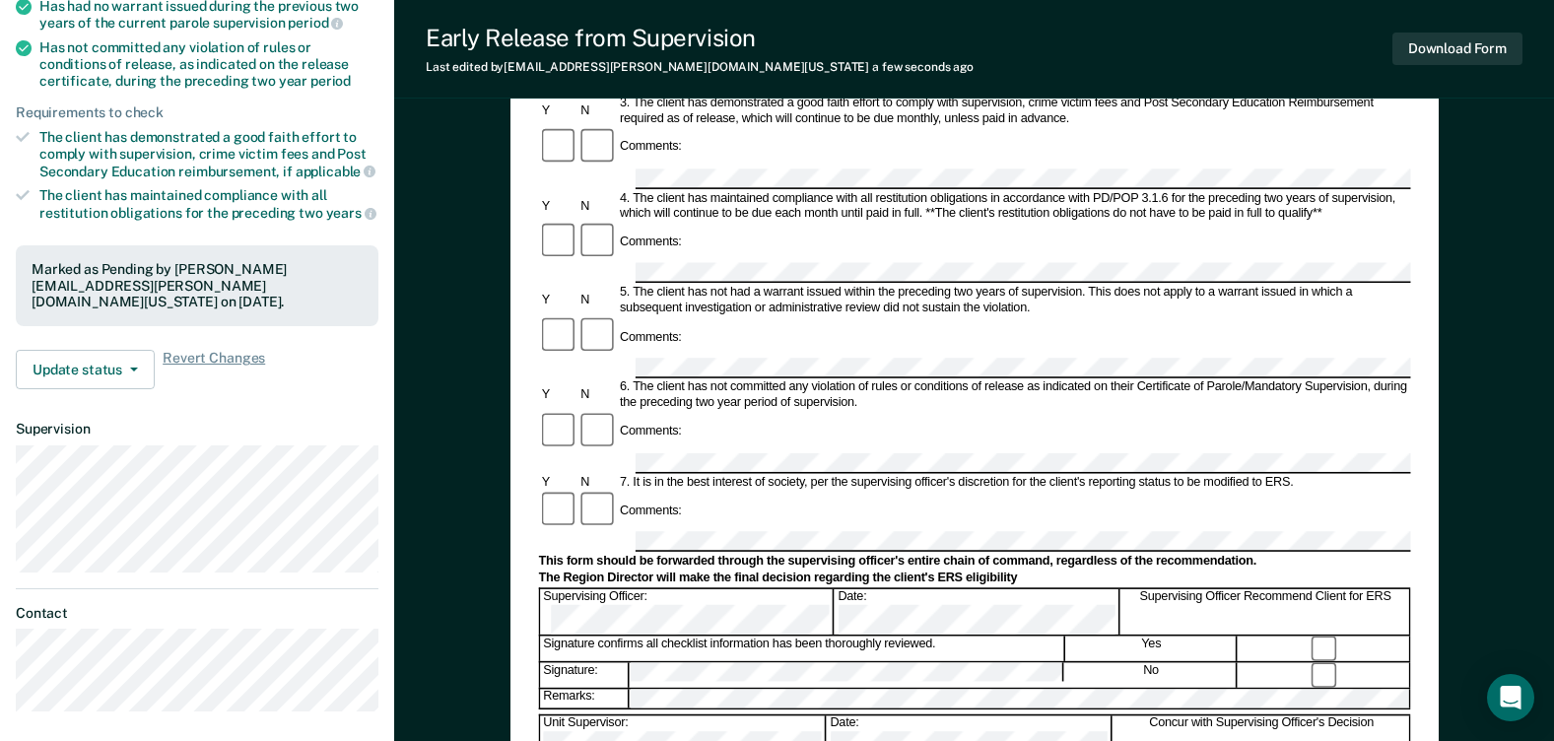
scroll to position [0, 0]
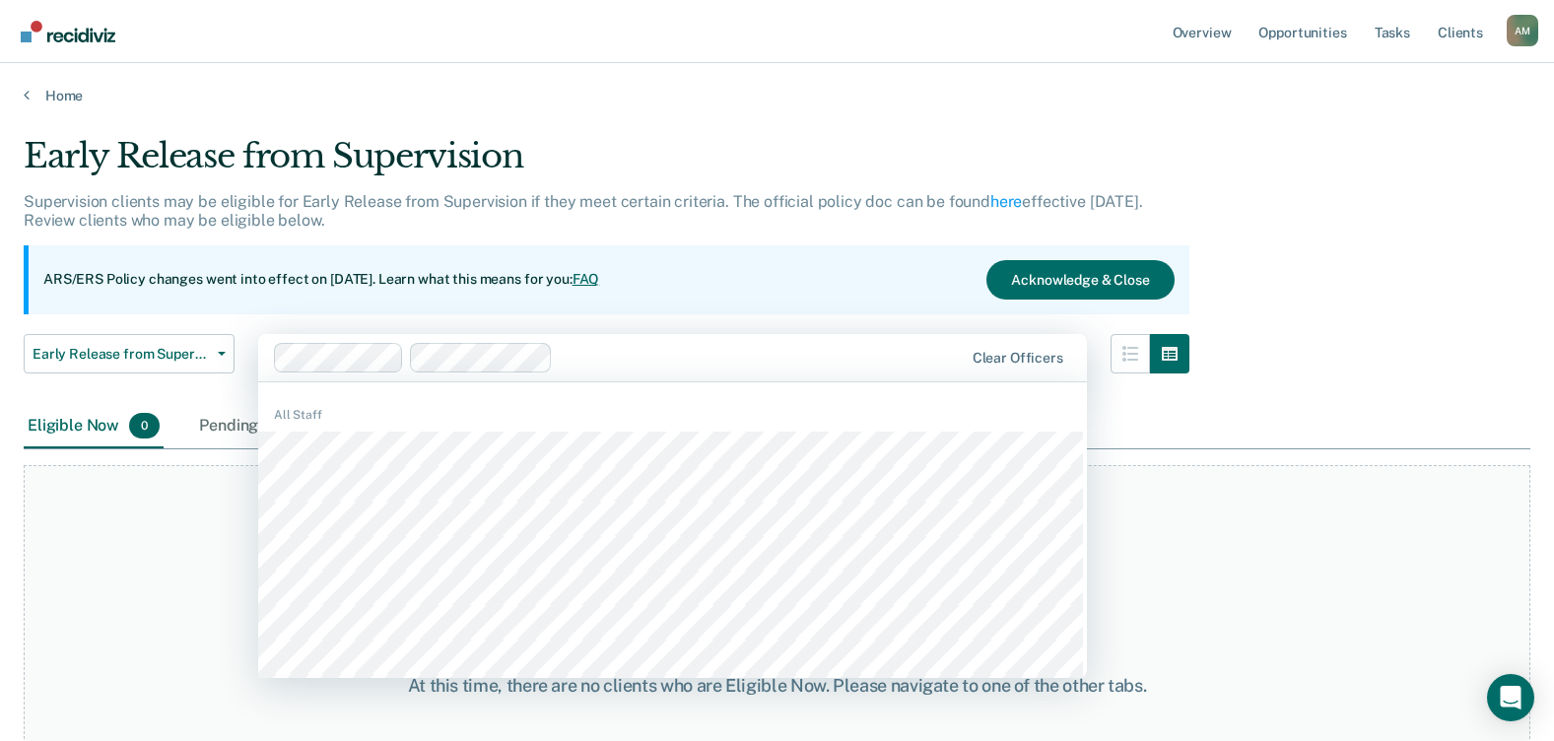
click at [175, 565] on div "At this time, there are no clients who are Eligible Now. Please navigate to one…" at bounding box center [777, 686] width 1507 height 442
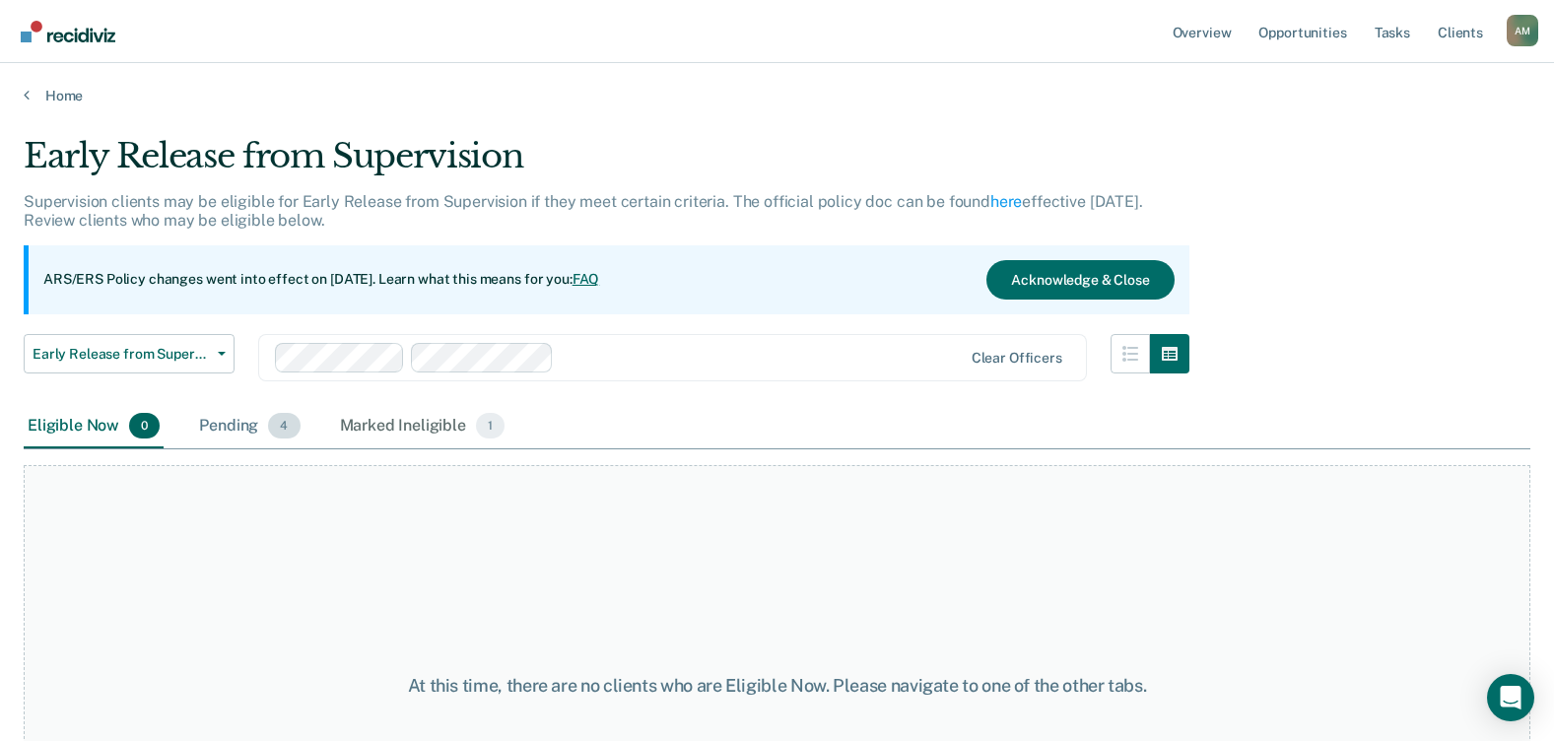
click at [226, 426] on div "Pending 4" at bounding box center [249, 426] width 108 height 43
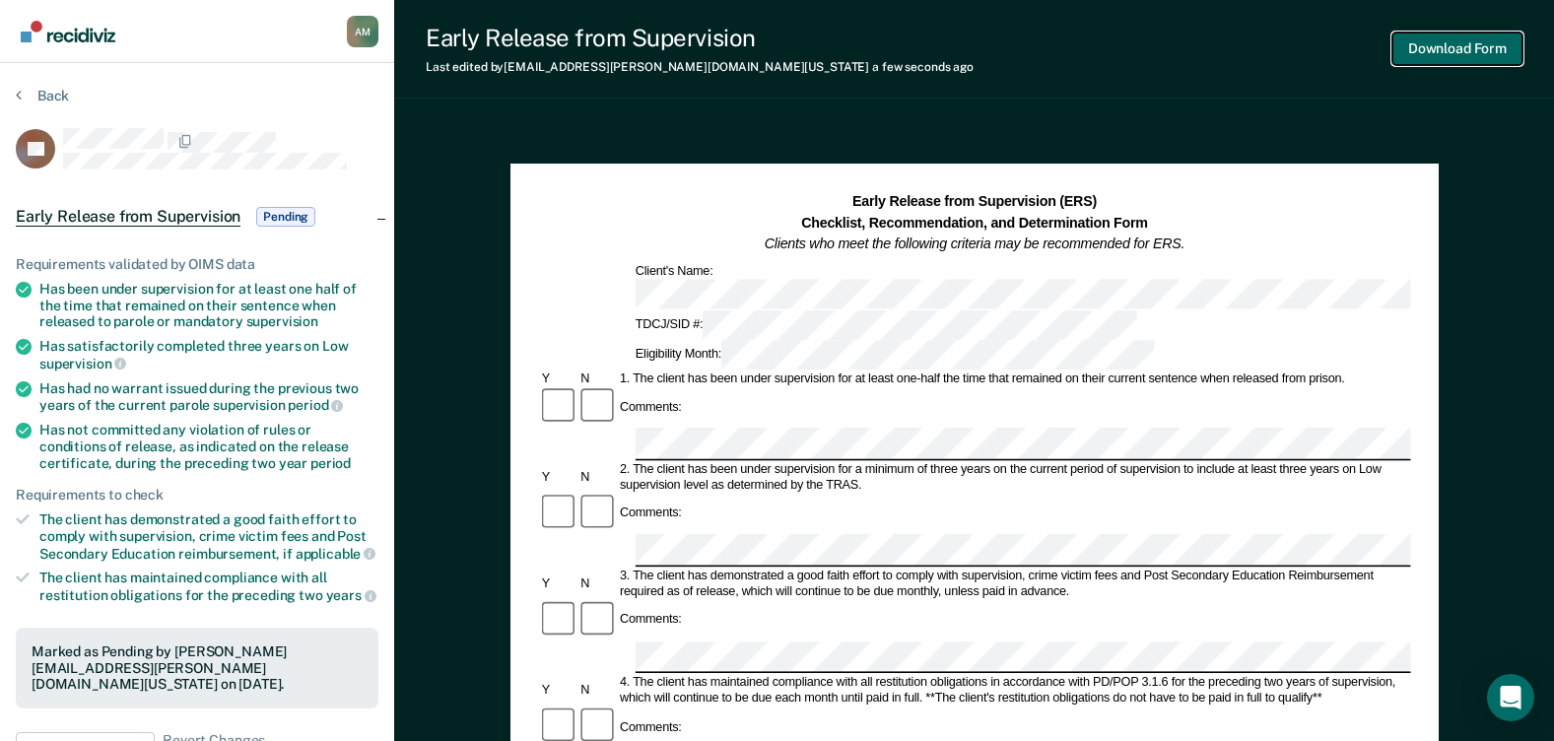
click at [1433, 48] on button "Download Form" at bounding box center [1458, 49] width 130 height 33
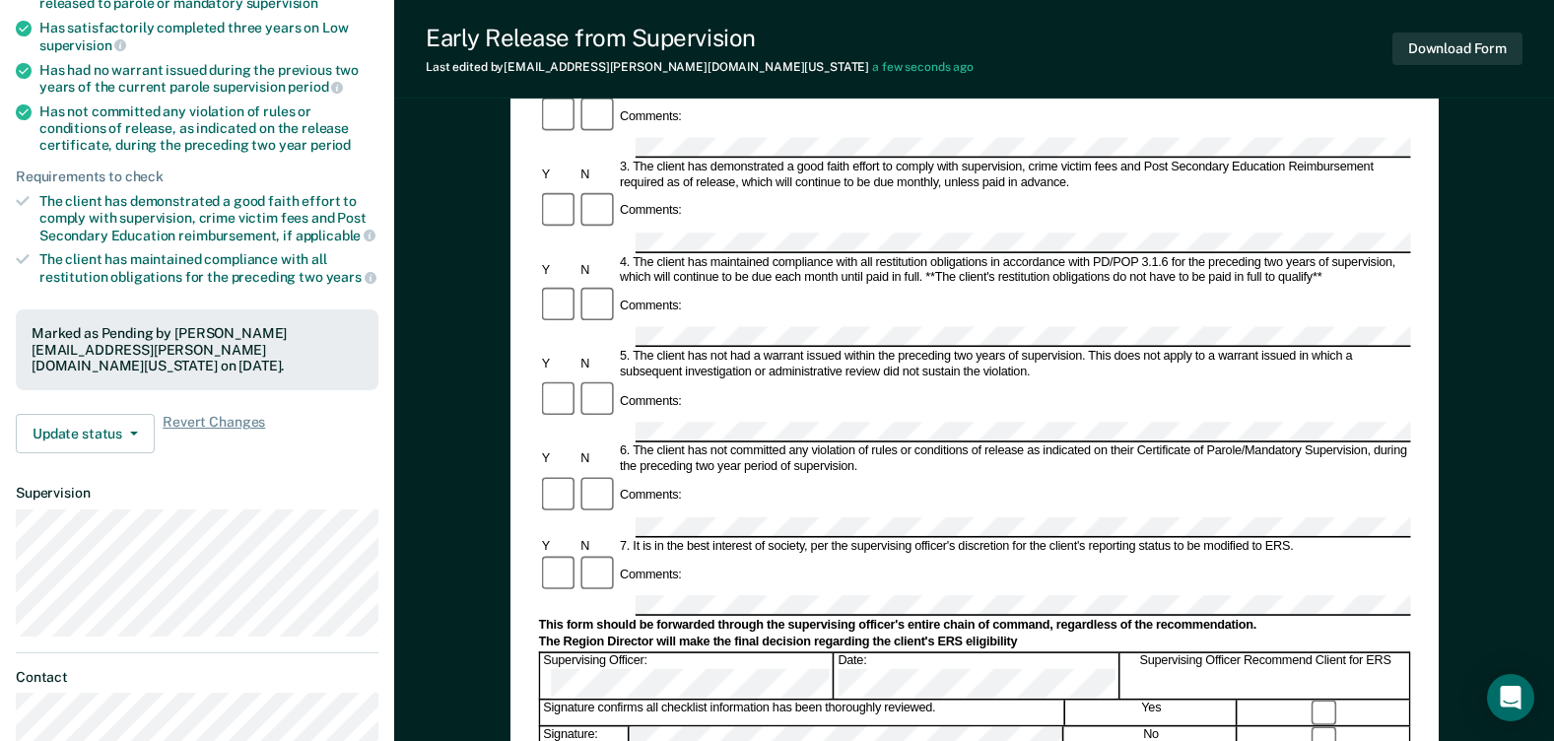
scroll to position [296, 0]
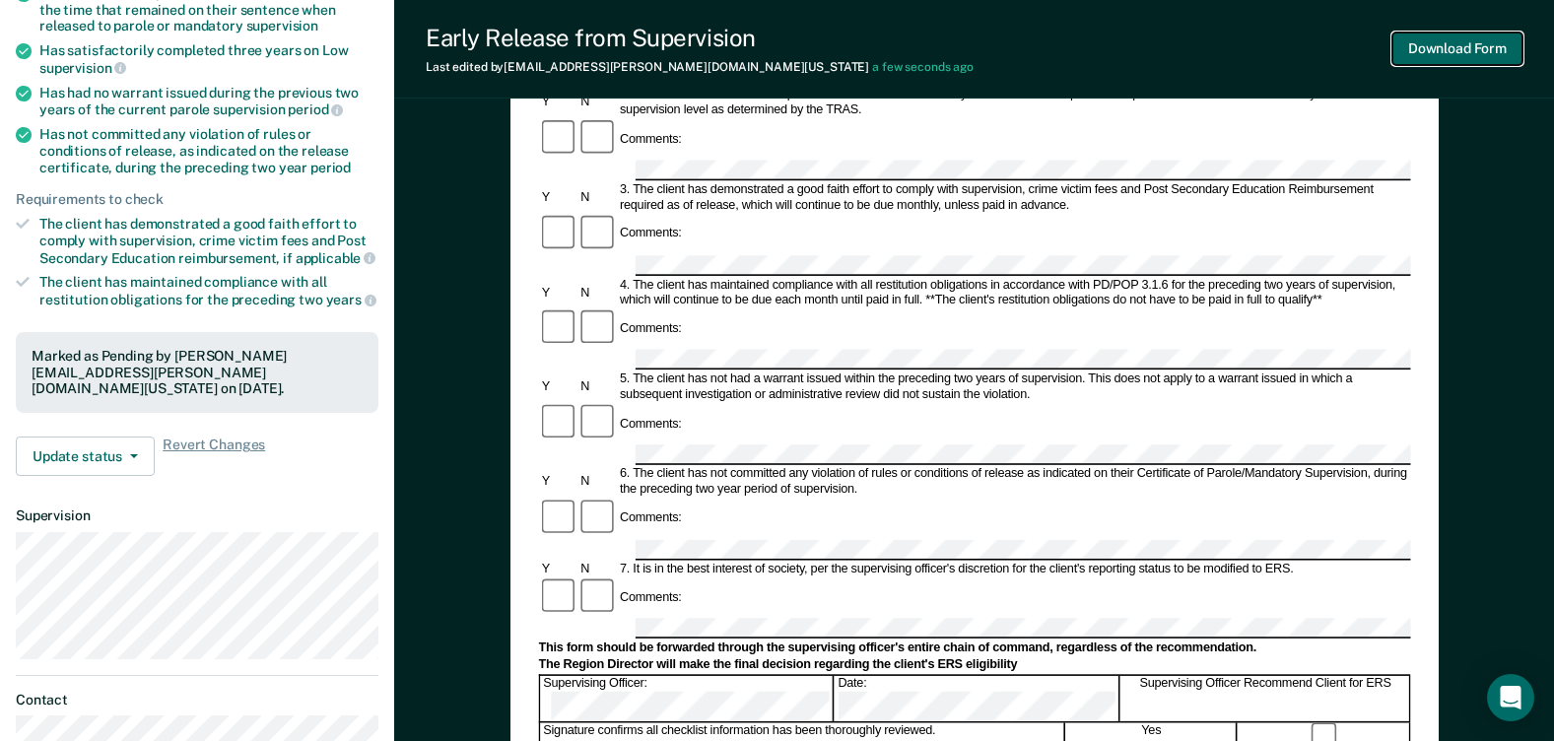
click at [1433, 50] on button "Download Form" at bounding box center [1458, 49] width 130 height 33
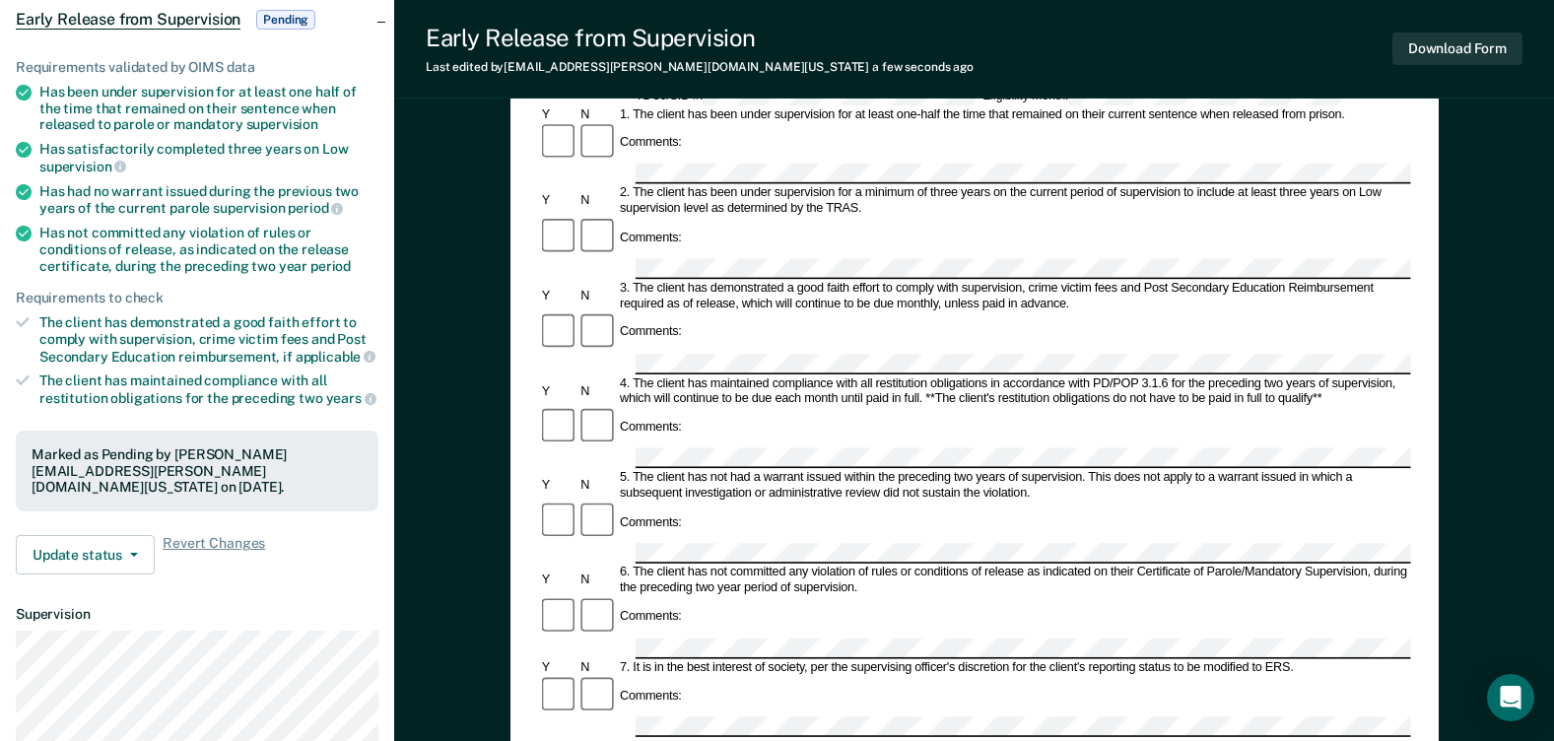
scroll to position [0, 0]
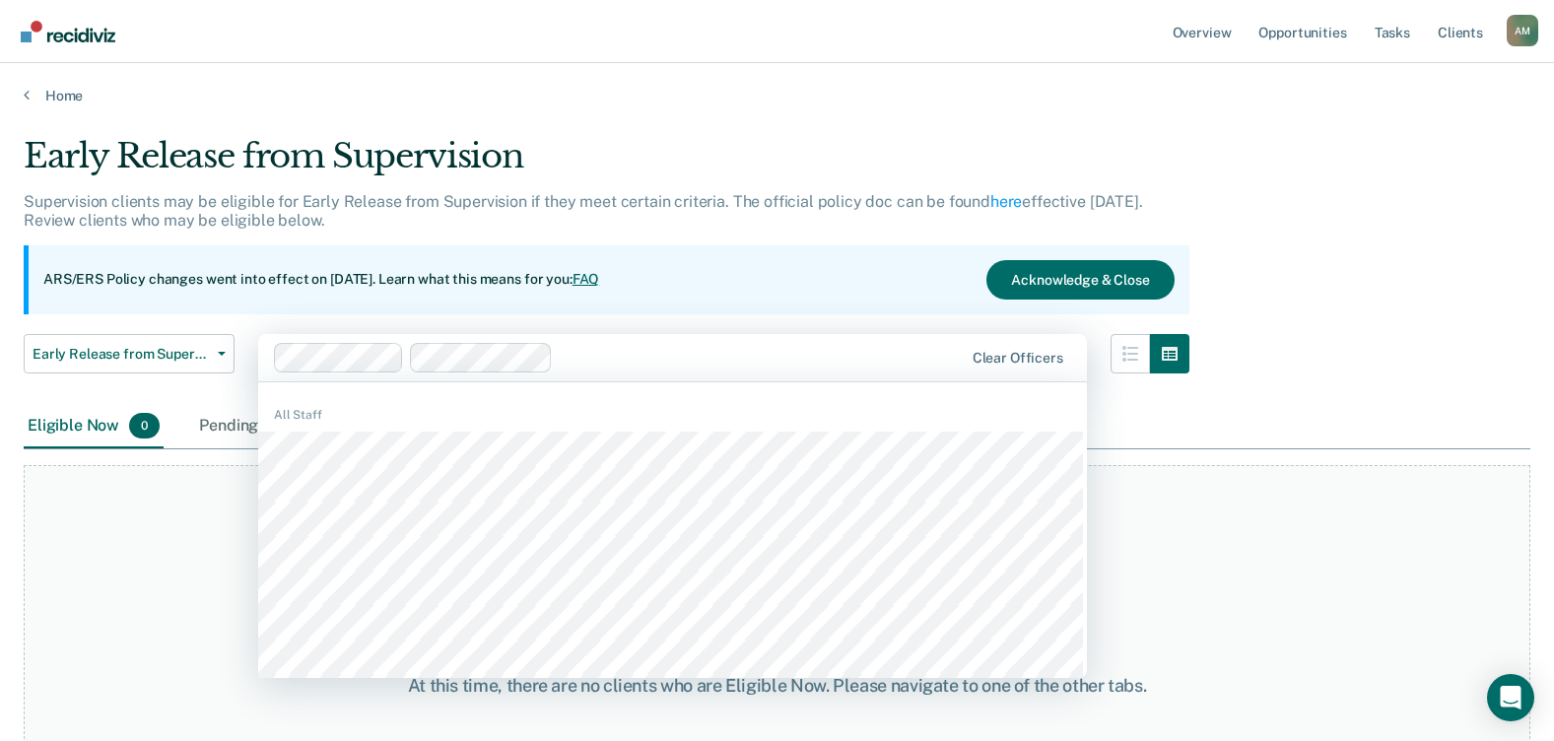
click at [227, 611] on div "At this time, there are no clients who are Eligible Now. Please navigate to one…" at bounding box center [777, 686] width 1507 height 442
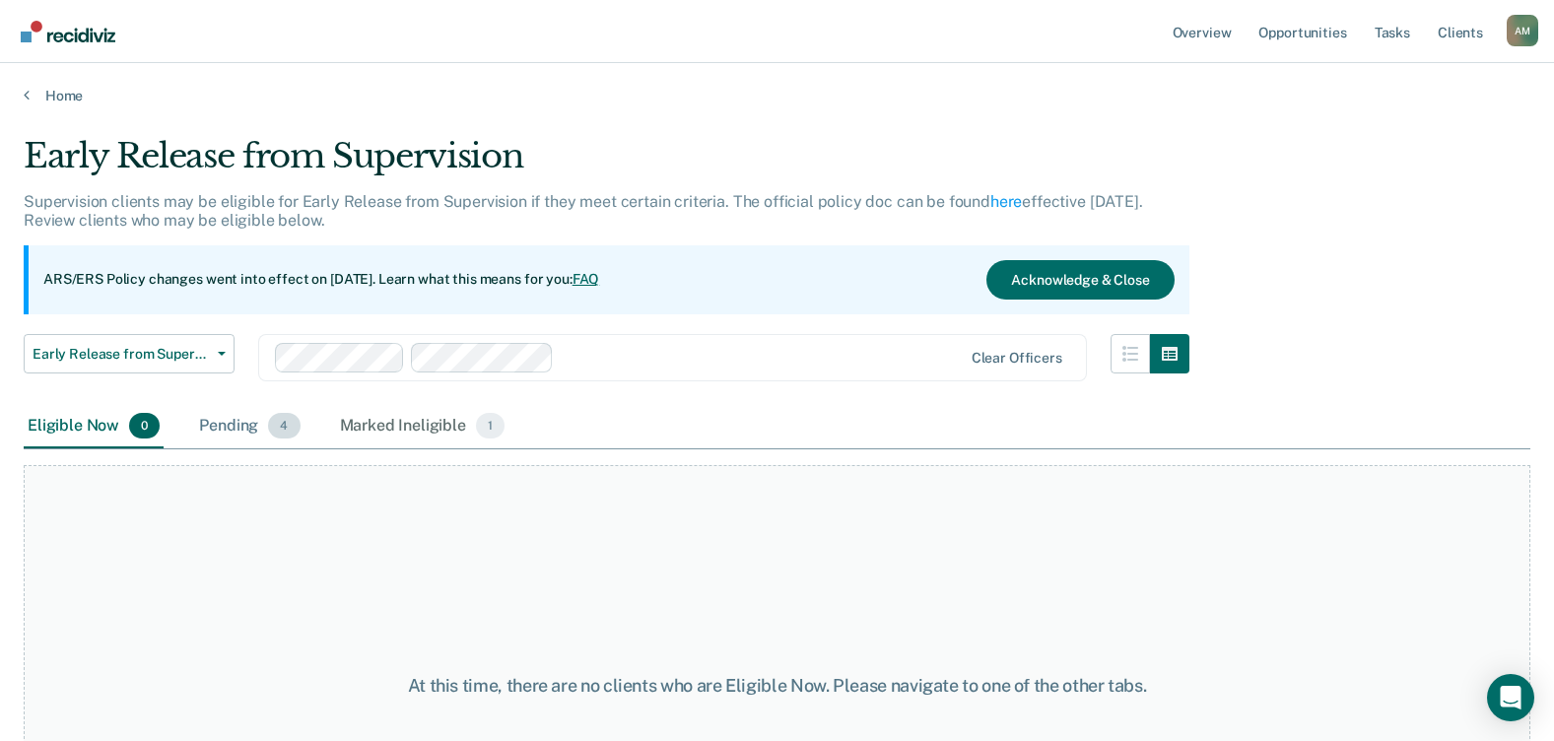
click at [258, 425] on div "Pending 4" at bounding box center [249, 426] width 108 height 43
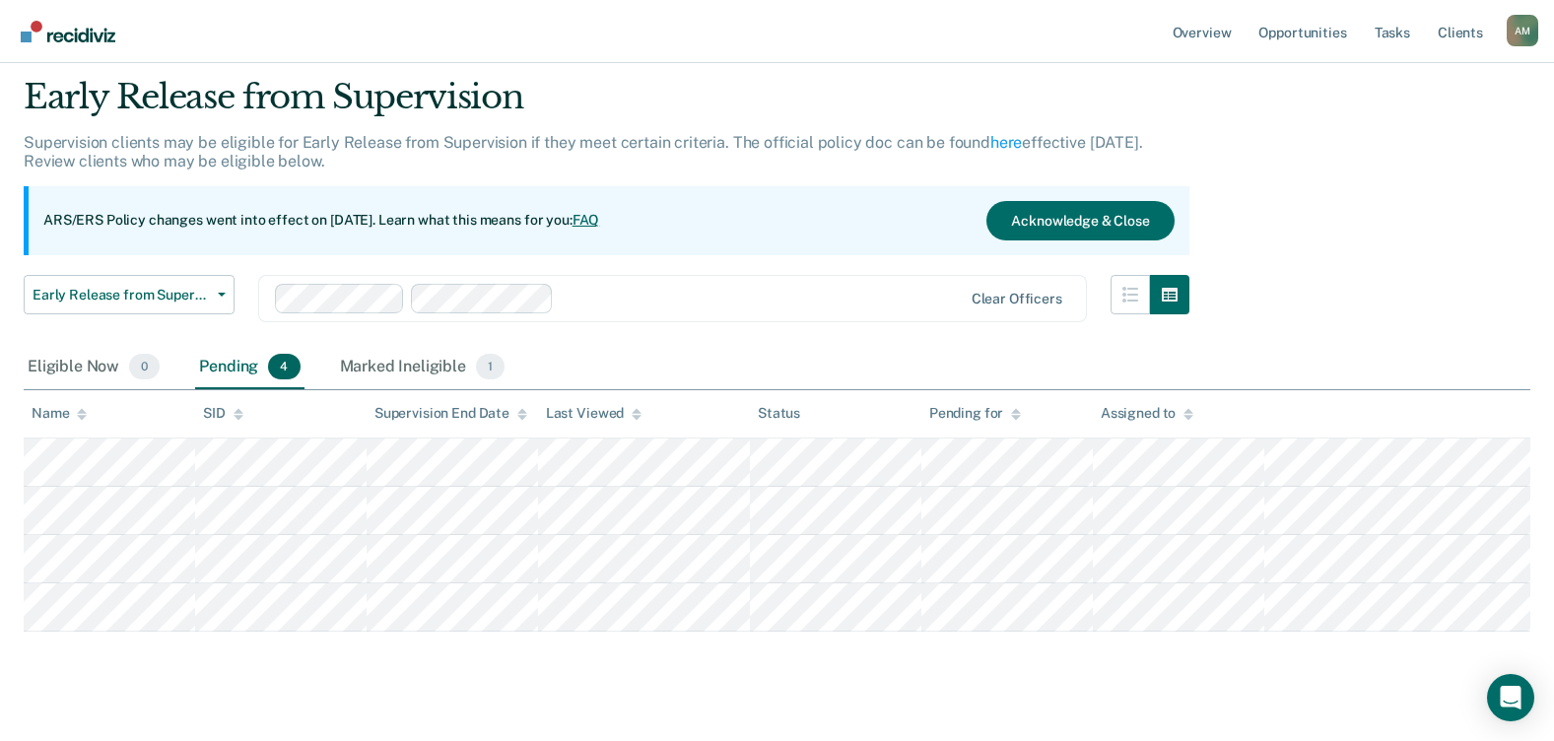
scroll to position [92, 0]
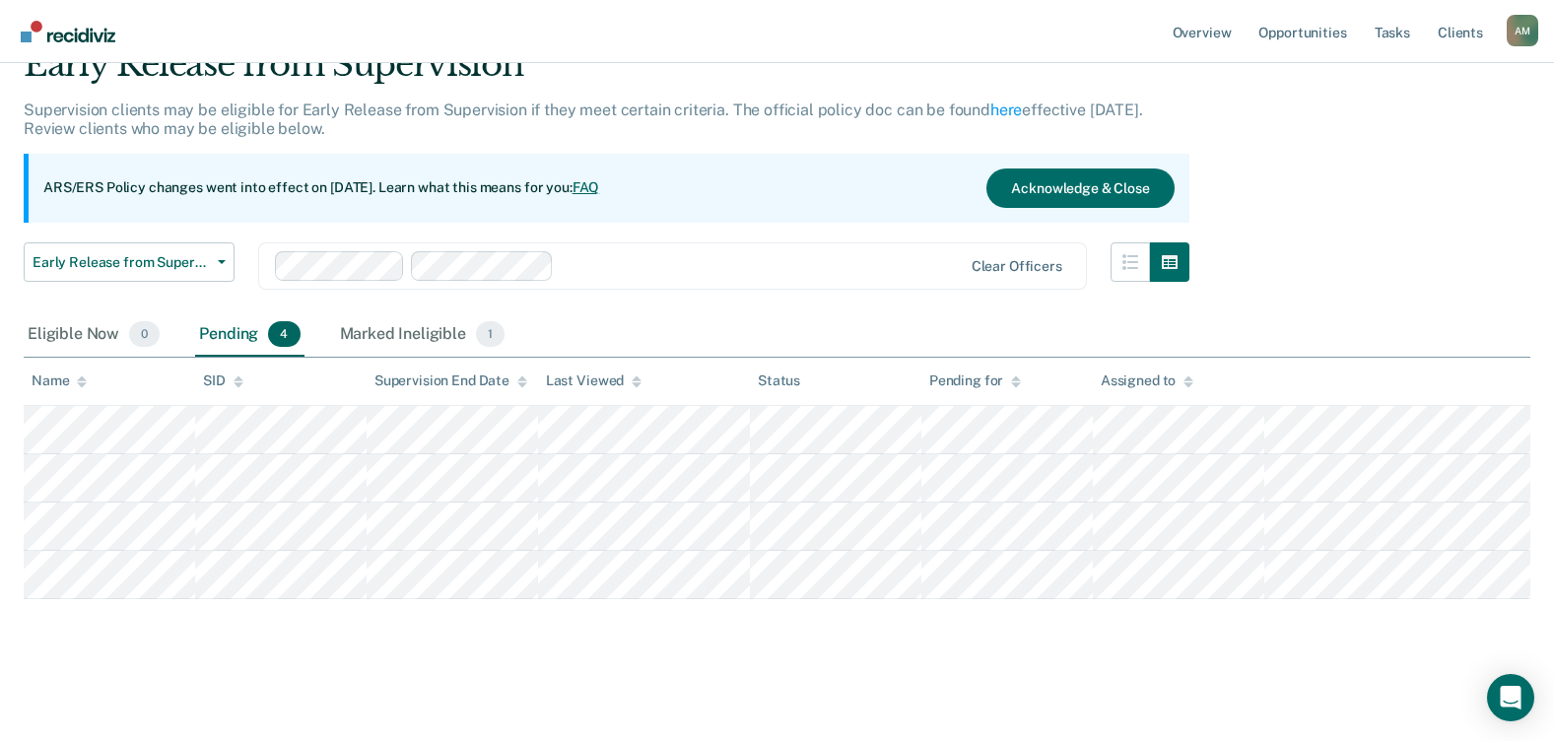
click at [228, 333] on div "Pending 4" at bounding box center [249, 334] width 108 height 43
click at [405, 329] on div "Marked Ineligible 1" at bounding box center [422, 334] width 173 height 43
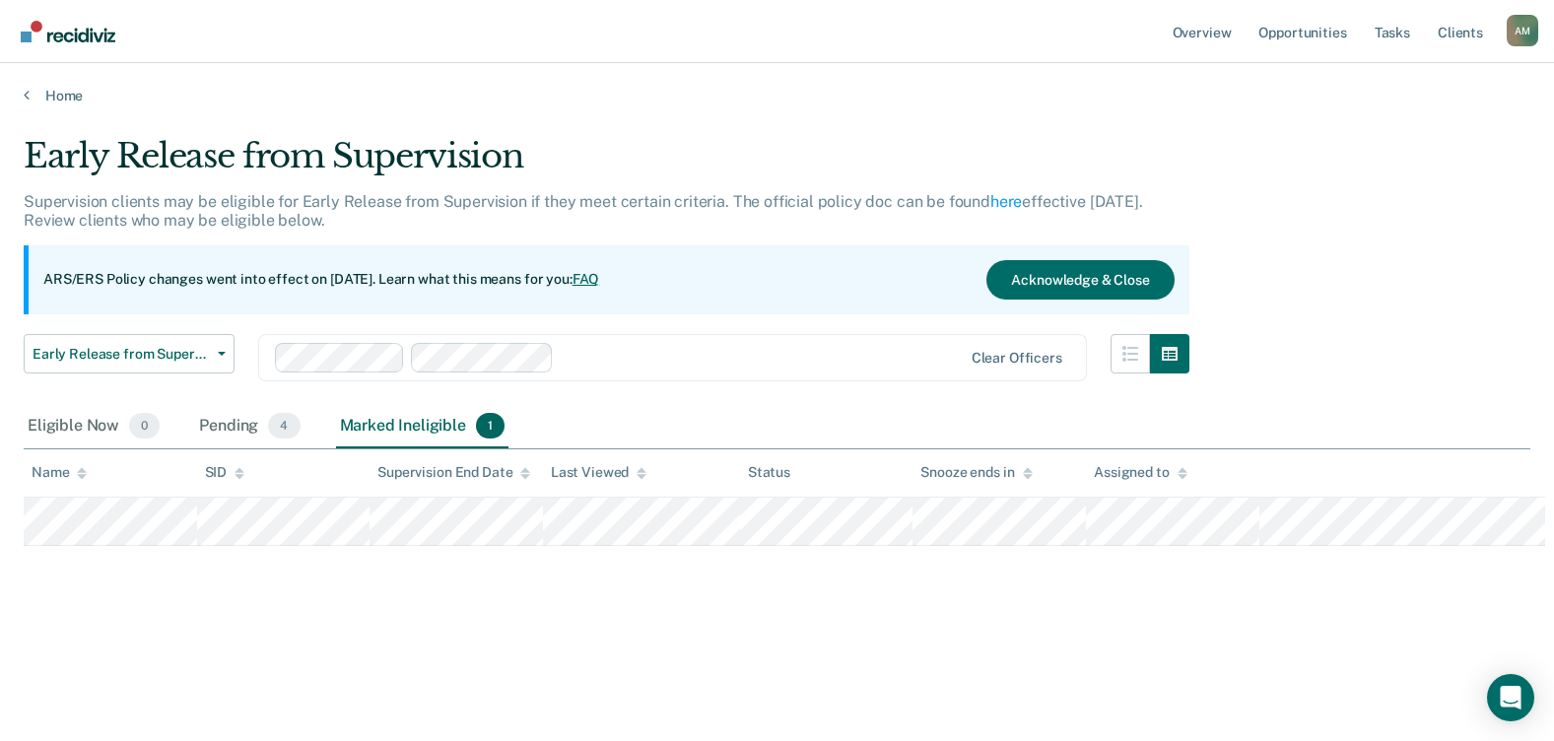
scroll to position [0, 0]
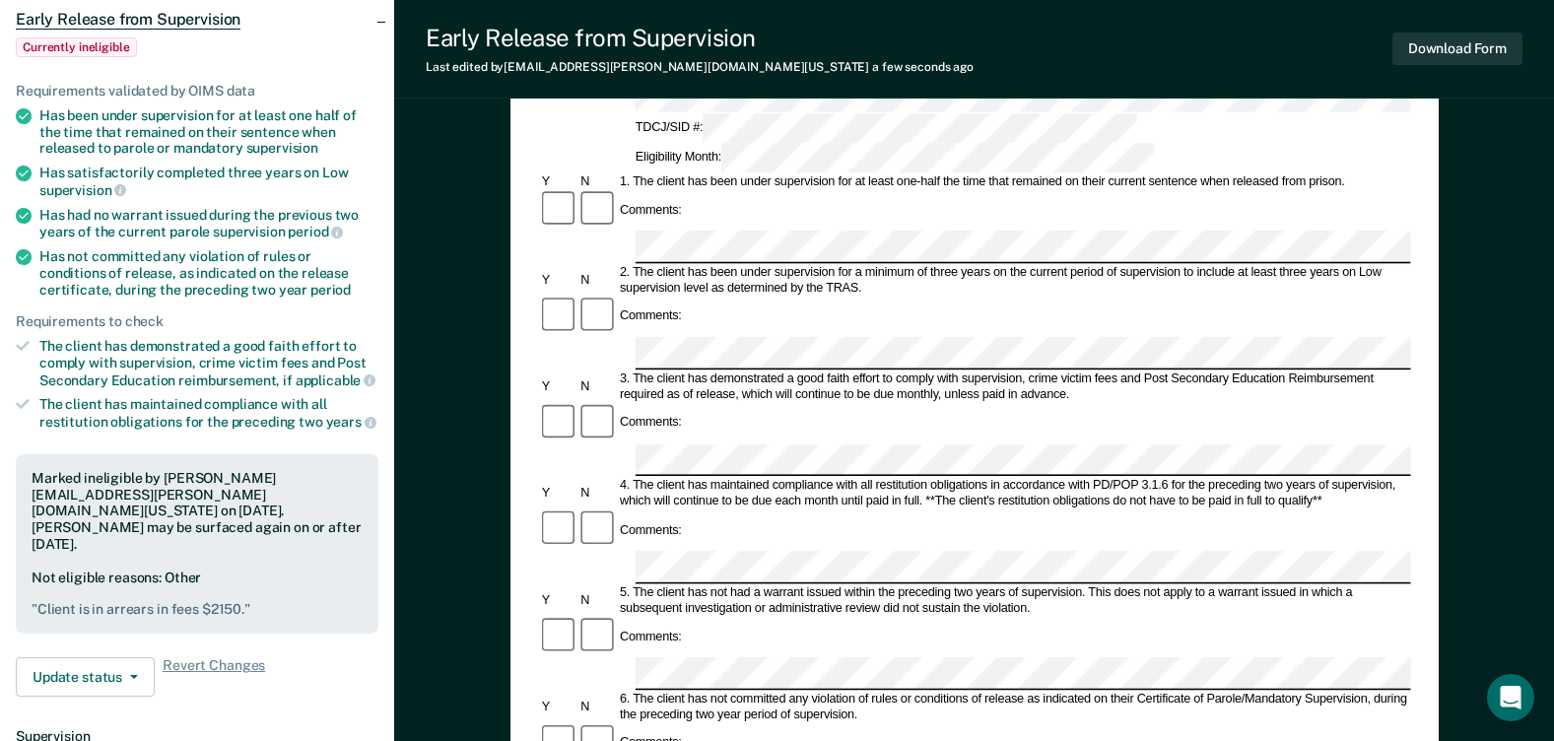
scroll to position [296, 0]
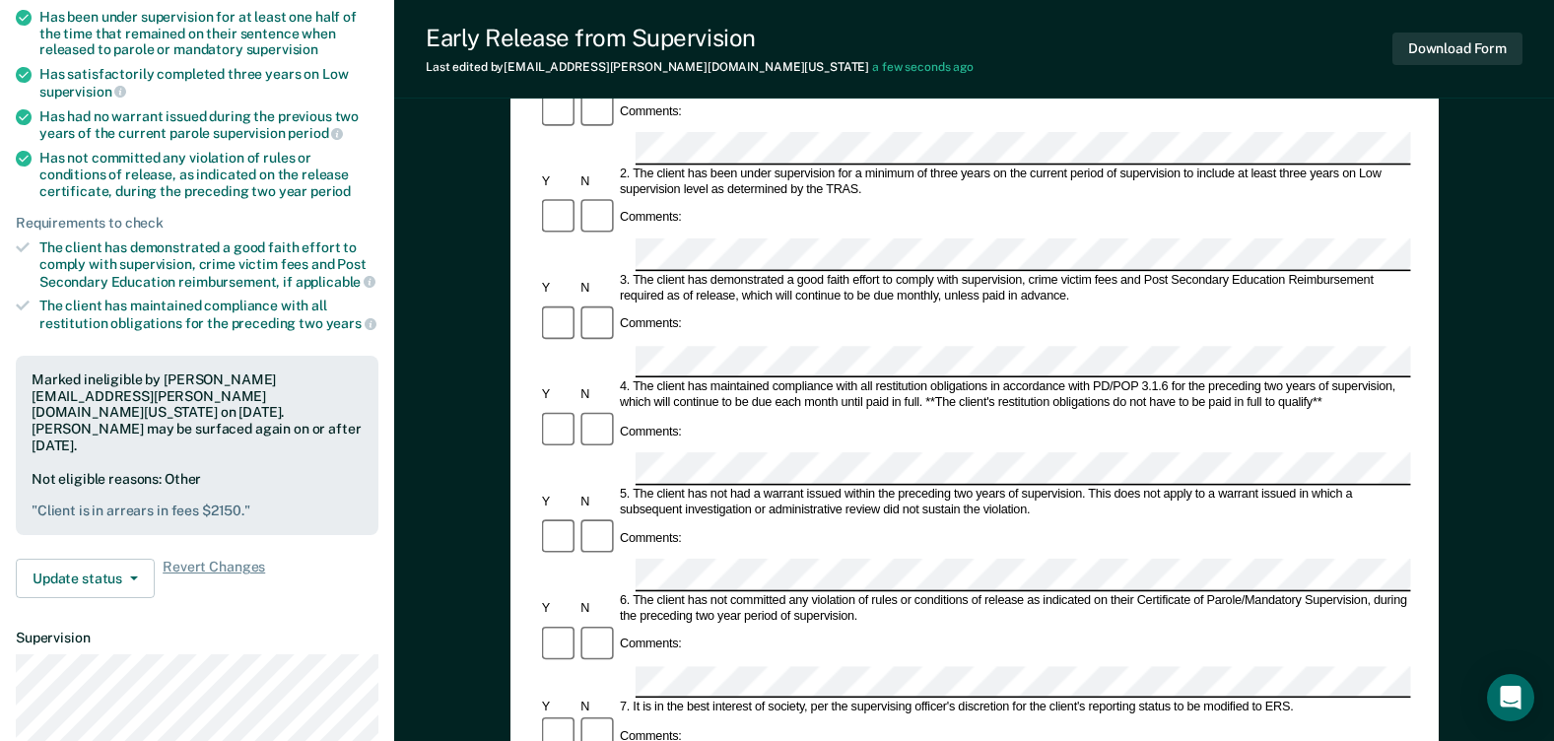
click at [1009, 716] on div "Comments:" at bounding box center [974, 736] width 872 height 41
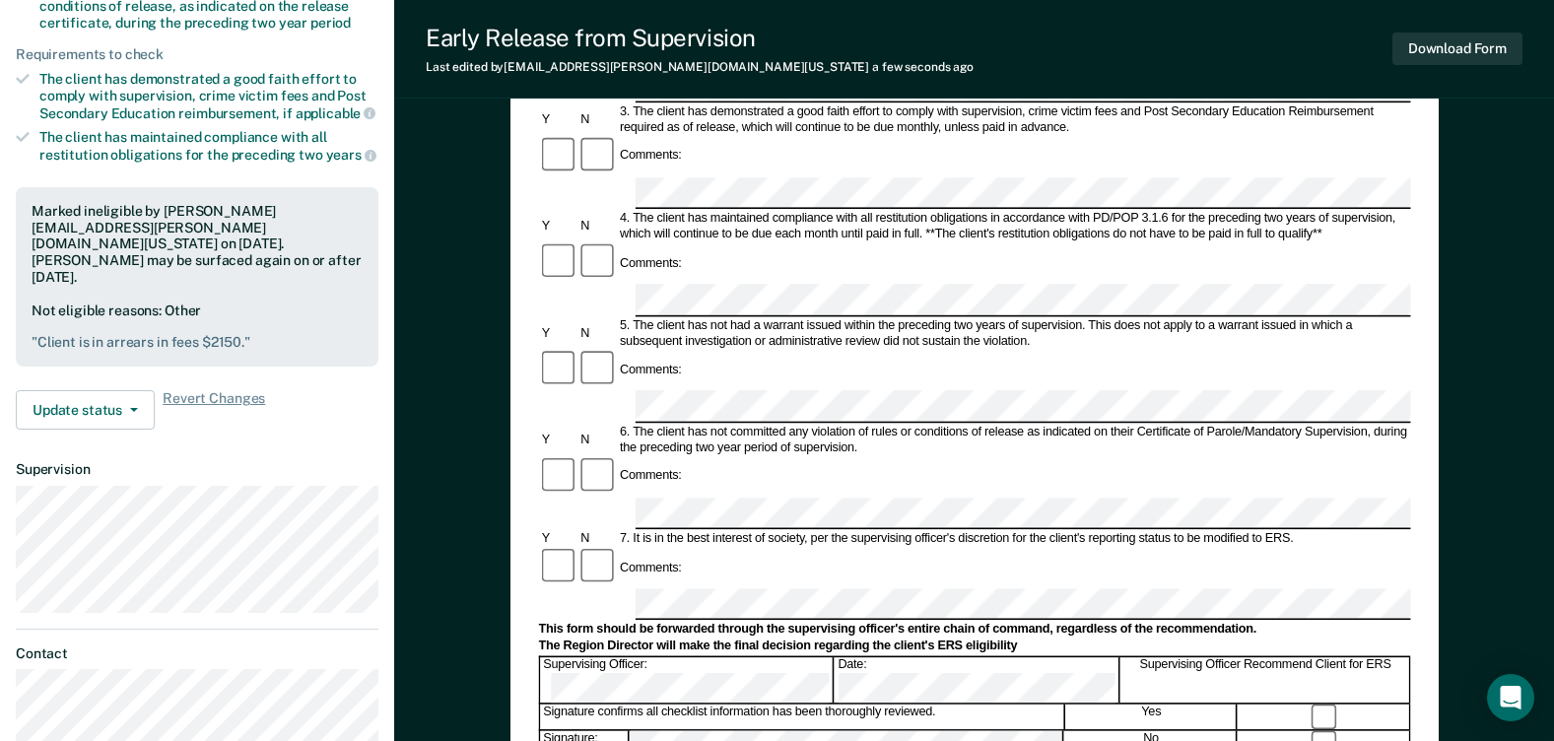
scroll to position [493, 0]
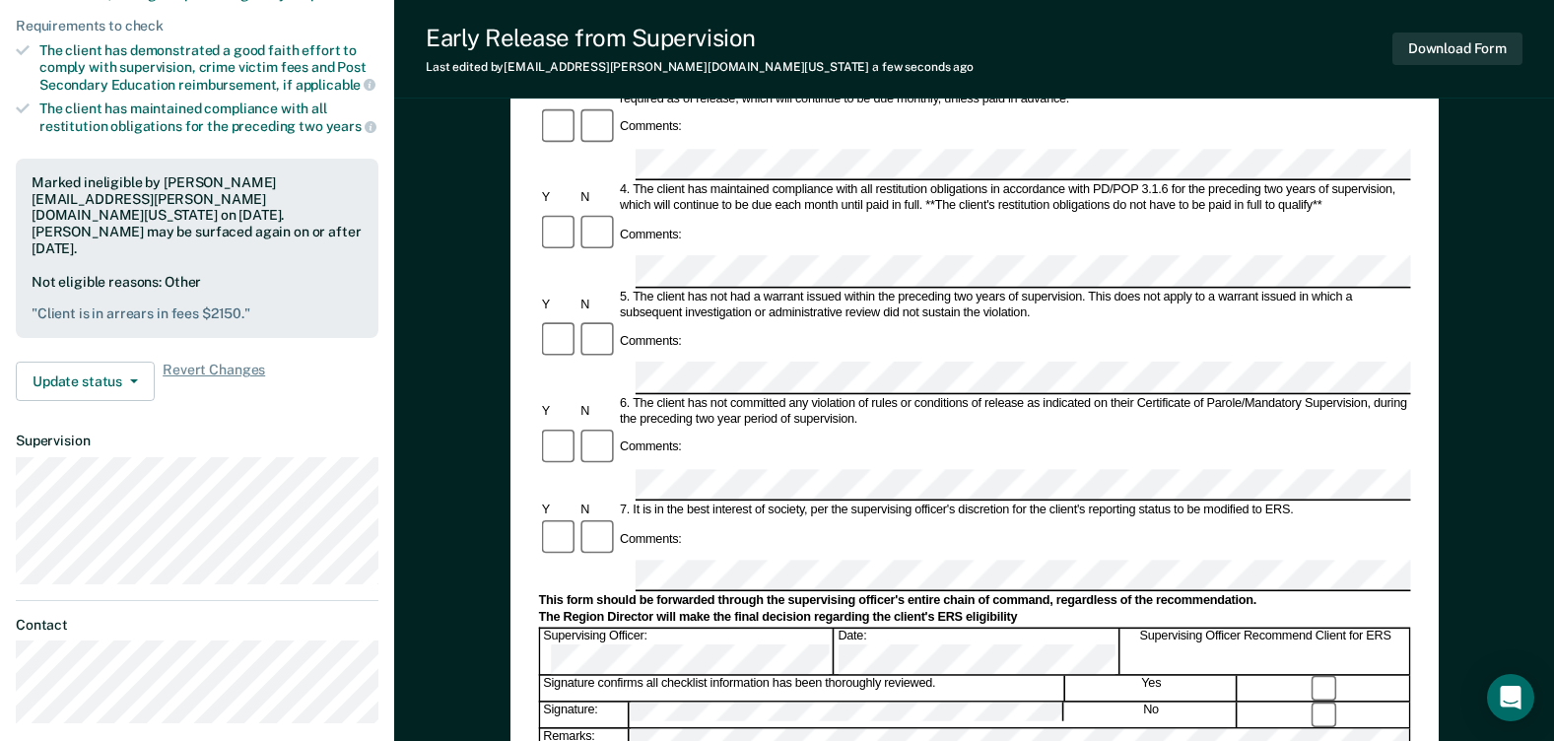
click at [1441, 53] on button "Download Form" at bounding box center [1458, 49] width 130 height 33
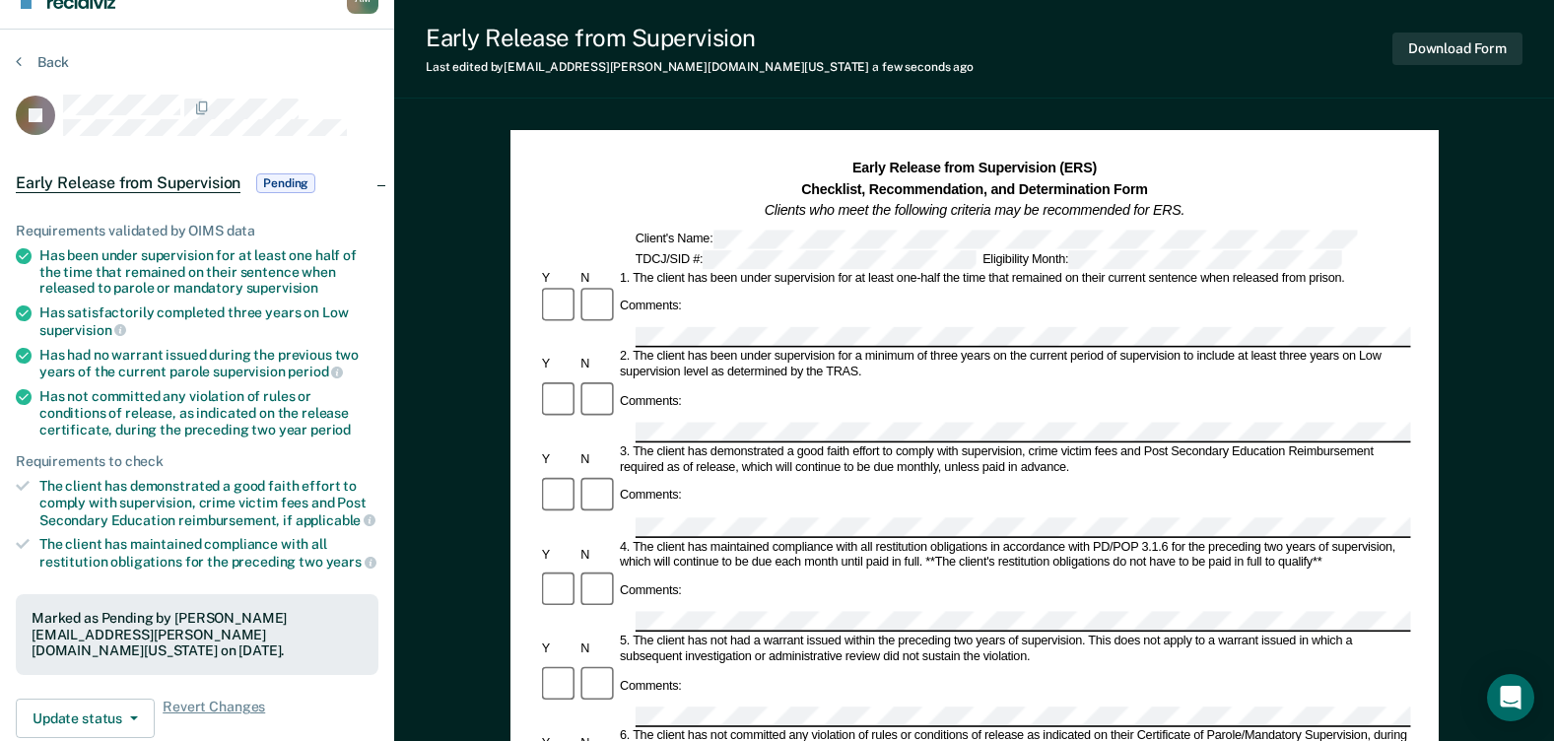
scroll to position [0, 0]
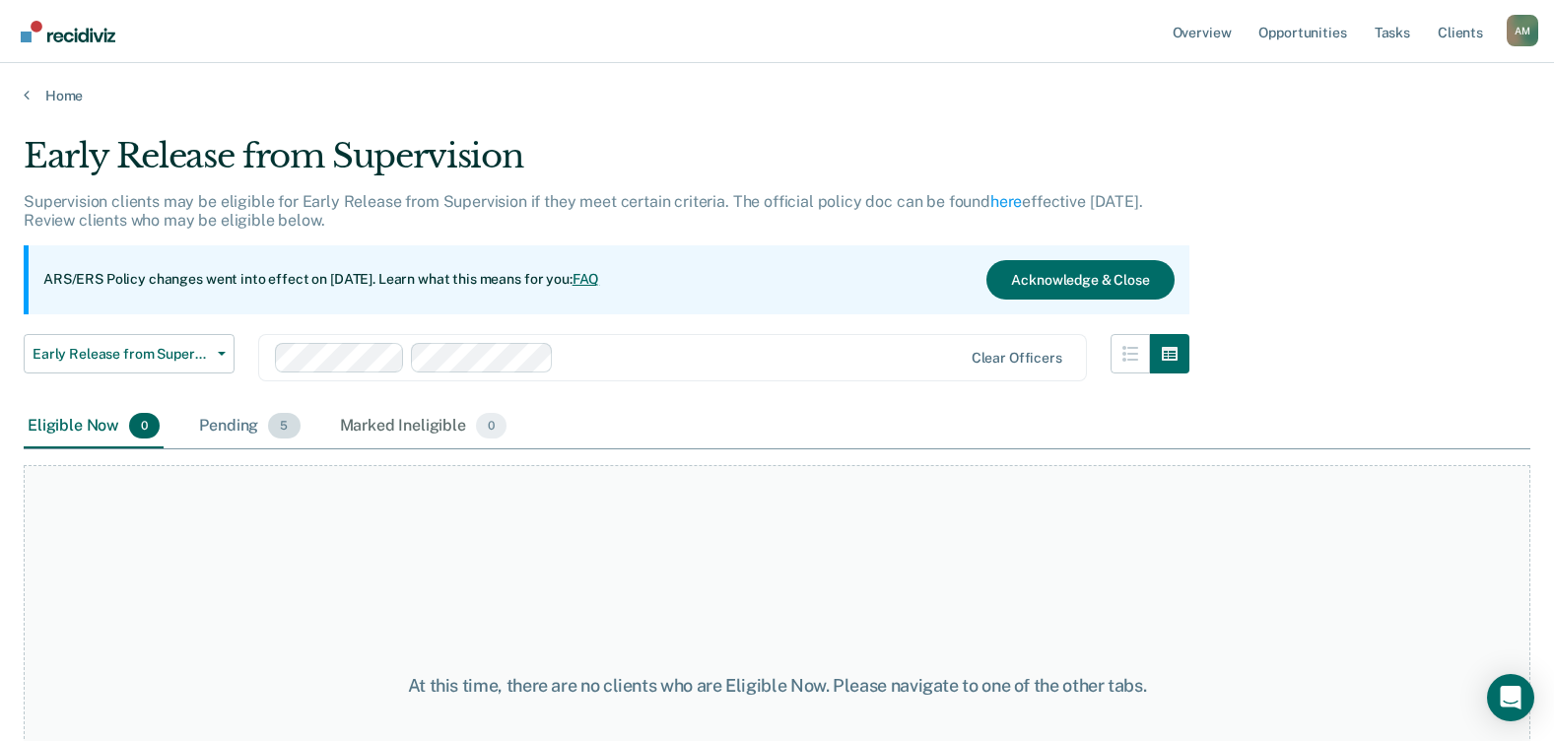
click at [227, 427] on div "Pending 5" at bounding box center [249, 426] width 108 height 43
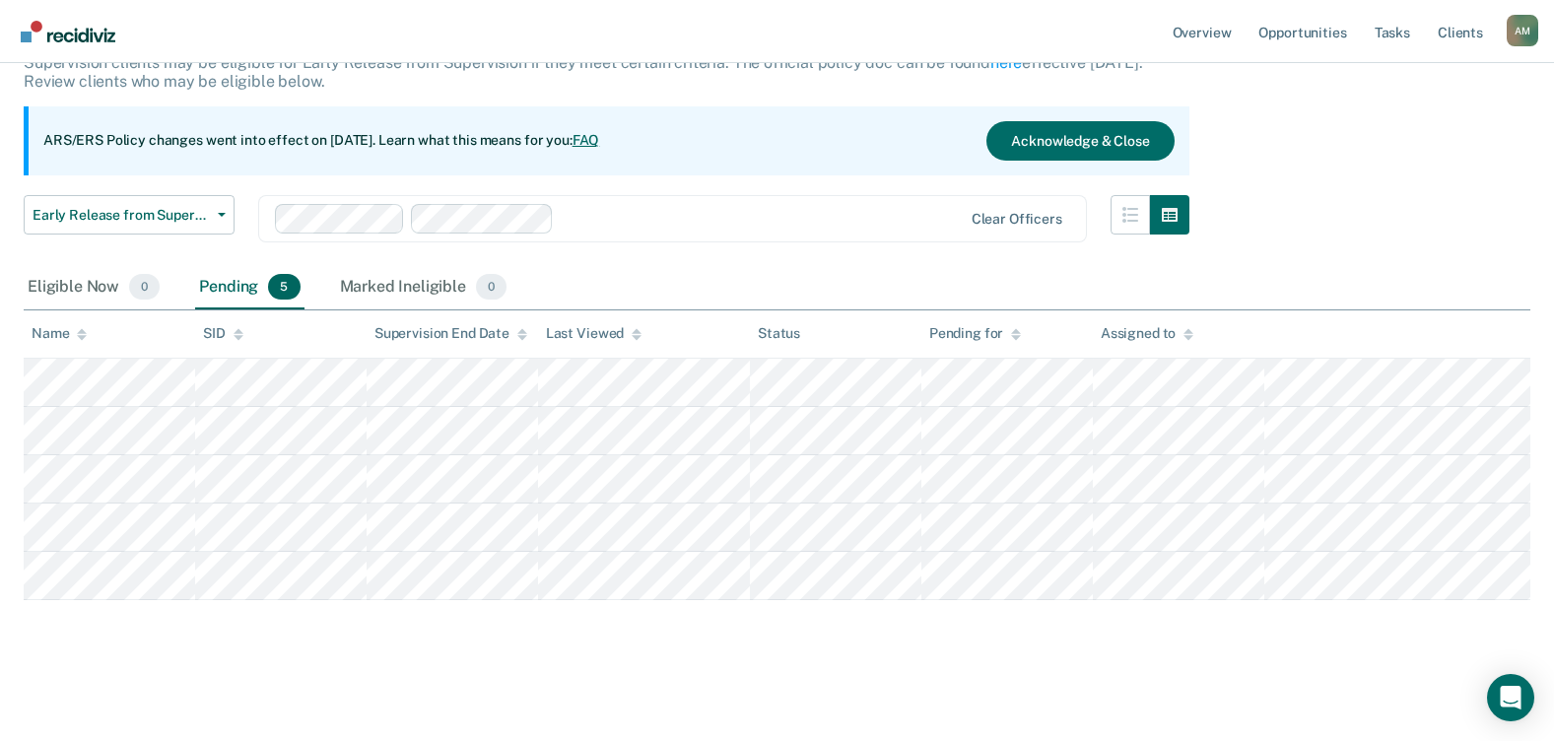
scroll to position [140, 0]
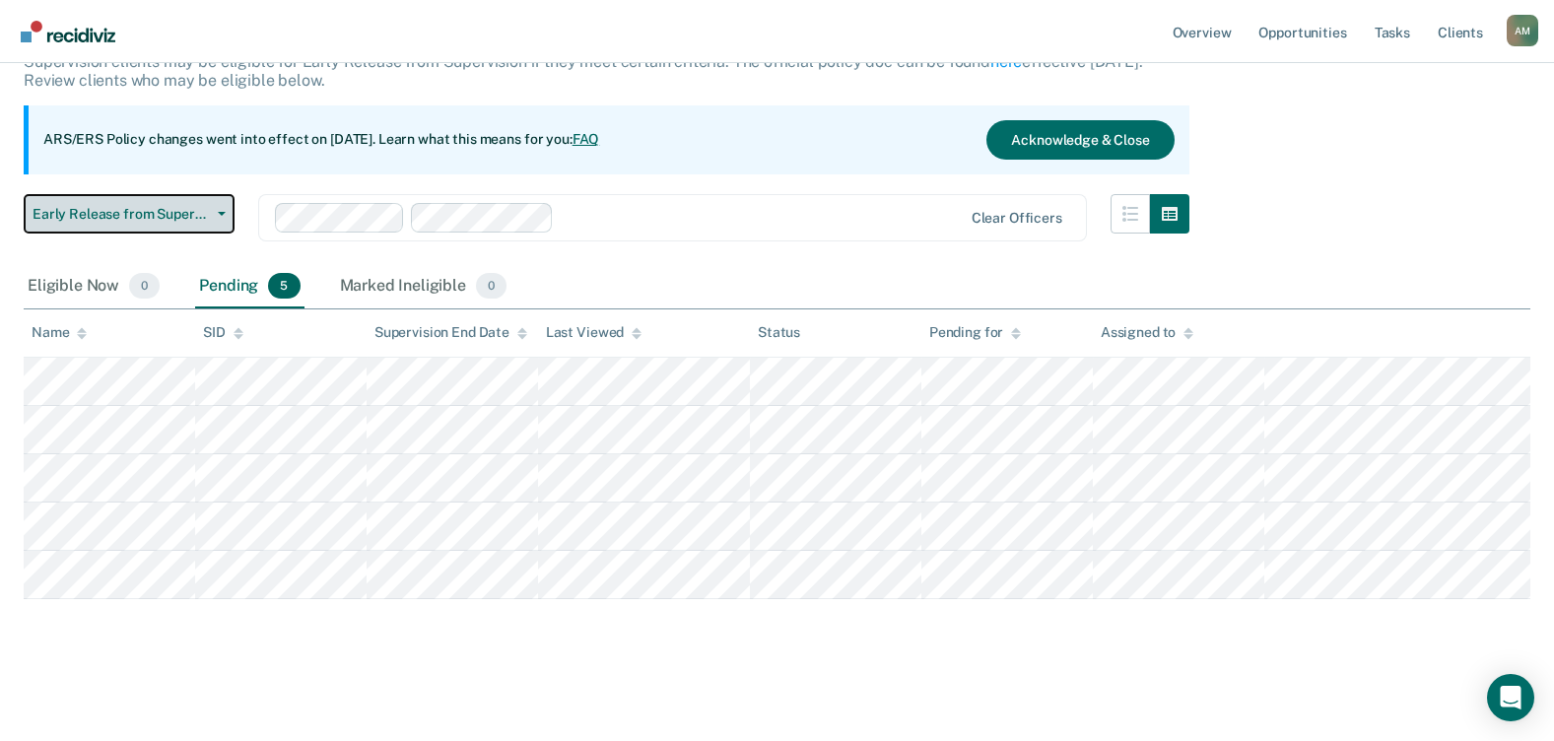
click at [225, 220] on button "Early Release from Supervision" at bounding box center [129, 213] width 211 height 39
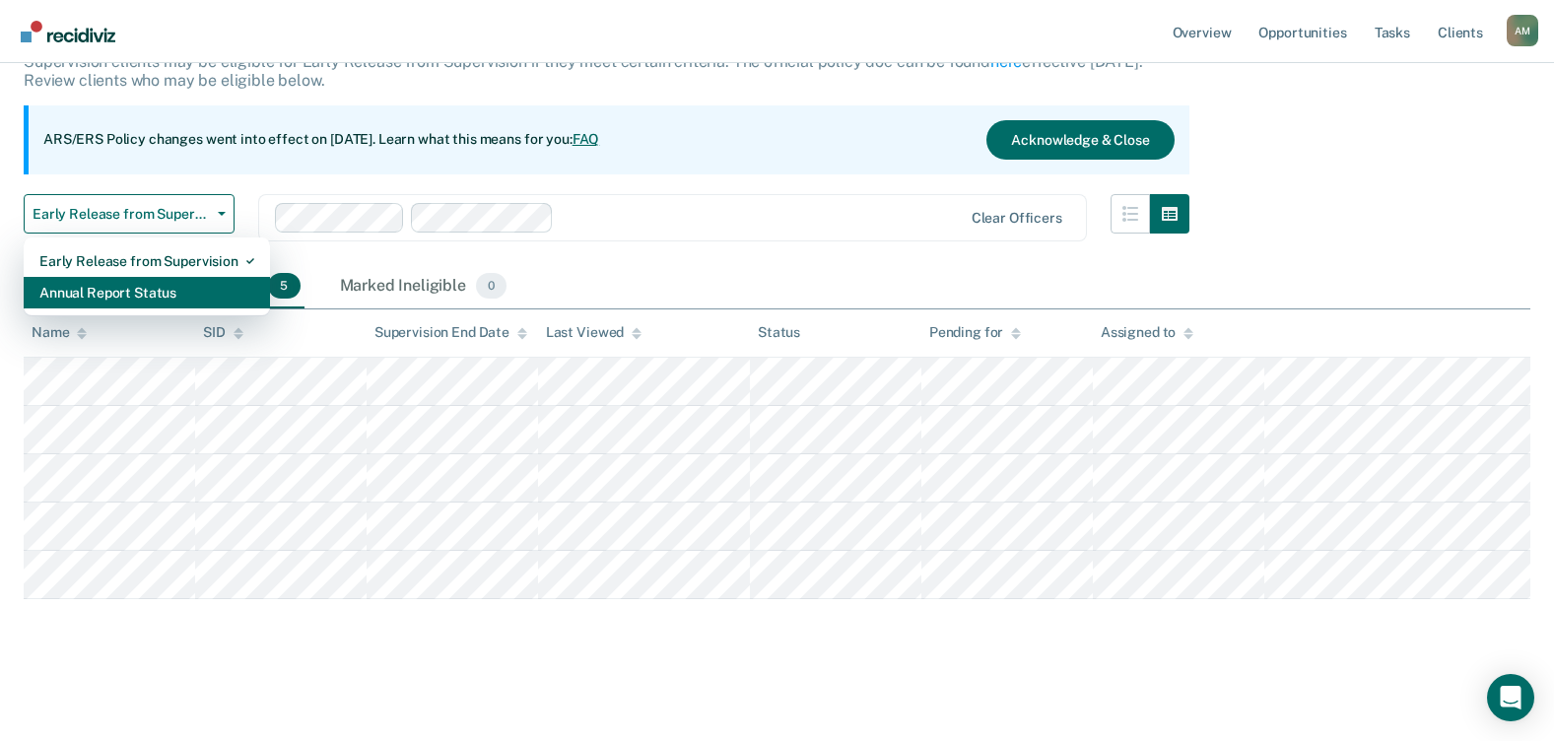
click at [142, 296] on div "Annual Report Status" at bounding box center [146, 293] width 215 height 32
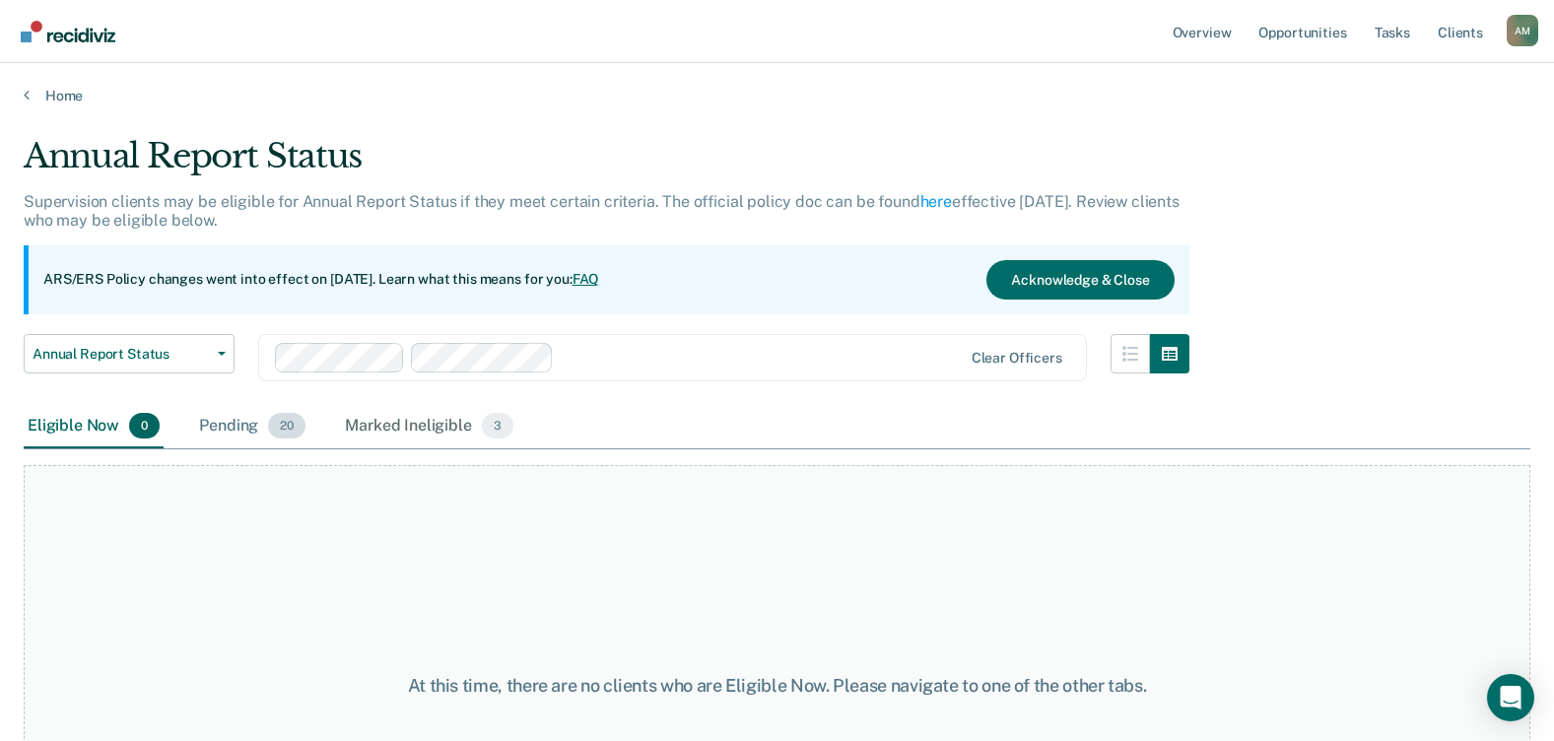
click at [244, 421] on div "Pending 20" at bounding box center [252, 426] width 114 height 43
